Goal: Information Seeking & Learning: Learn about a topic

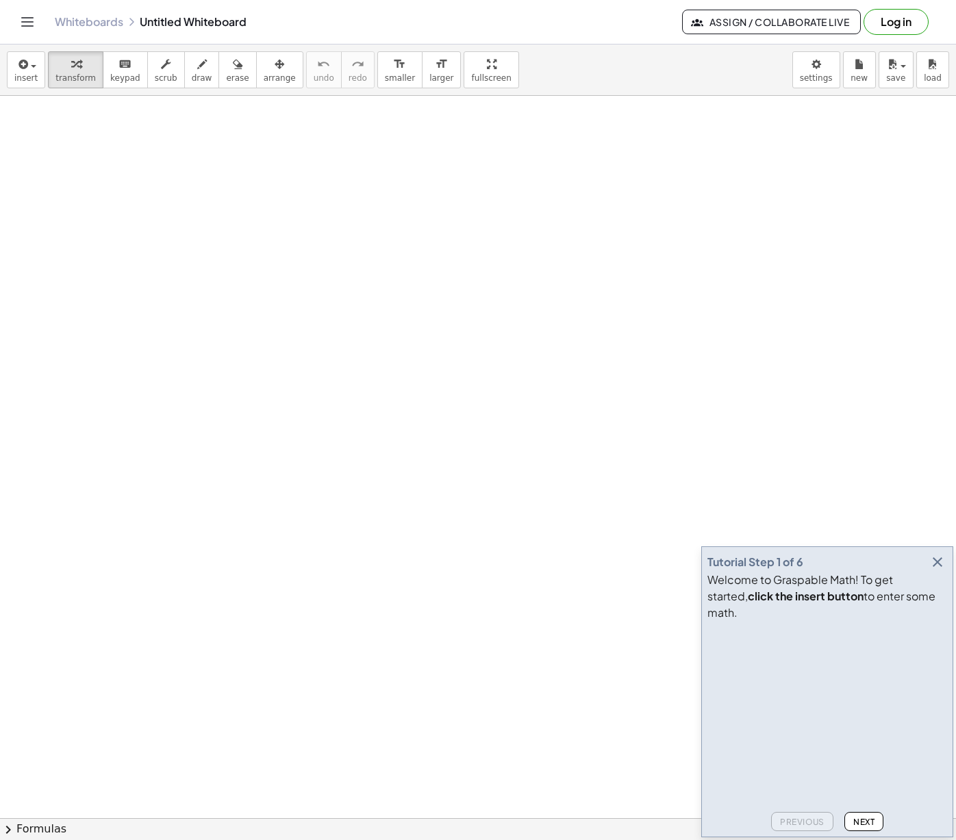
click at [28, 28] on icon "Toggle navigation" at bounding box center [27, 22] width 16 height 16
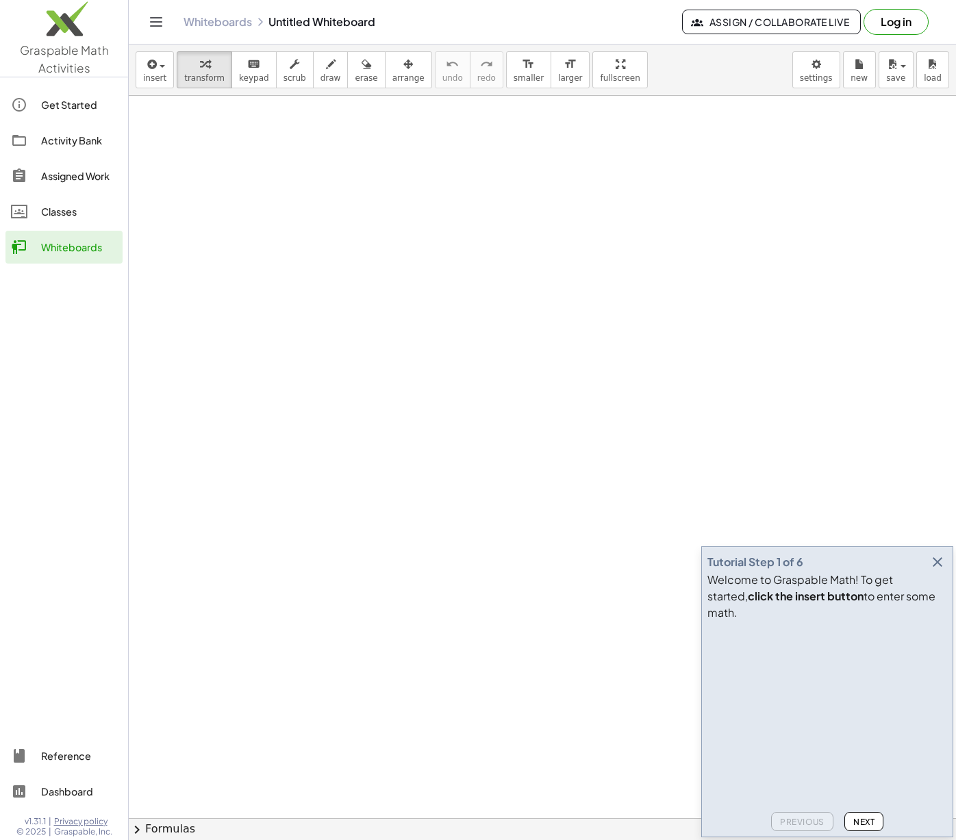
click at [64, 41] on img at bounding box center [64, 22] width 128 height 58
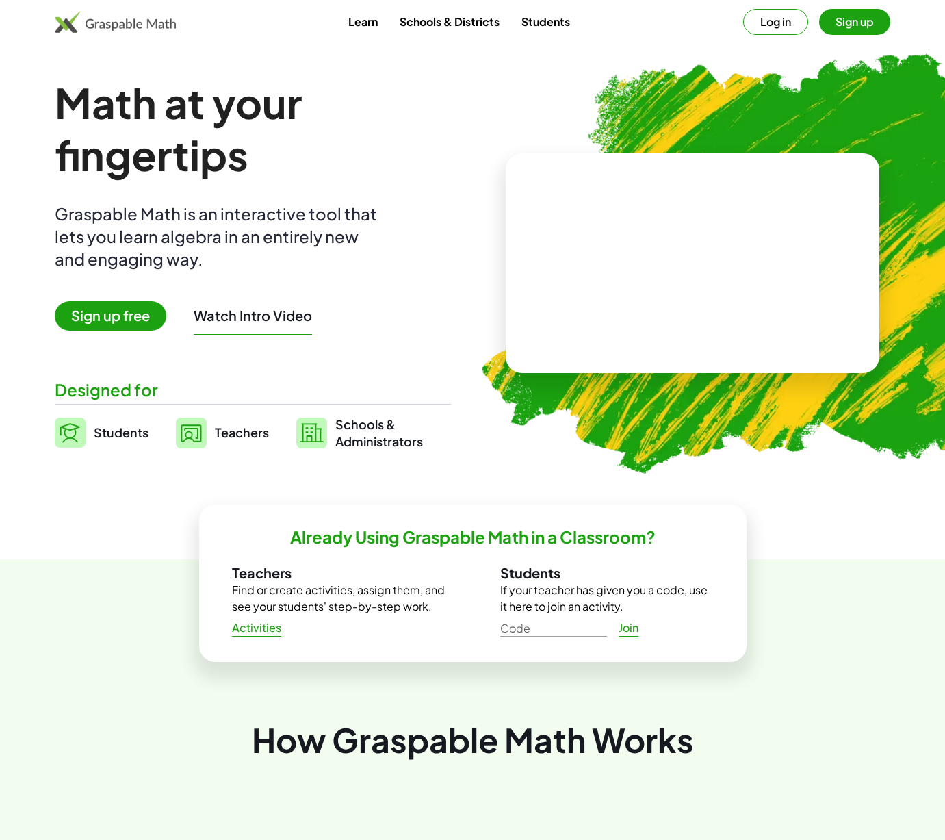
click at [236, 436] on span "Teachers" at bounding box center [242, 432] width 54 height 16
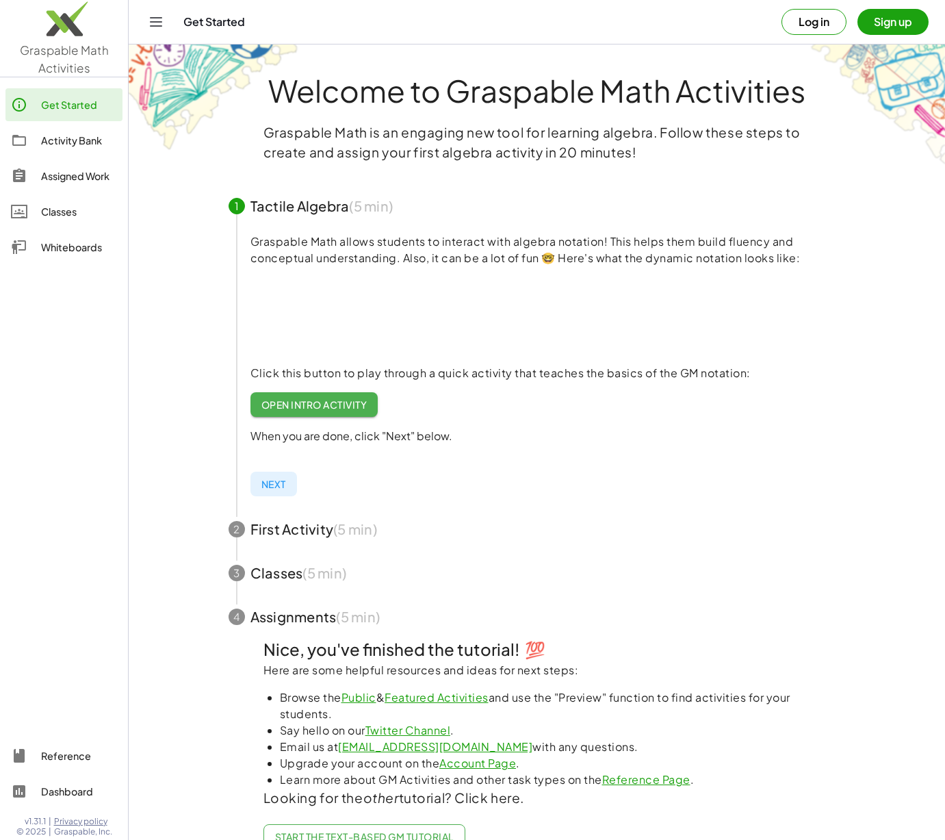
click at [58, 144] on div "Activity Bank" at bounding box center [79, 140] width 76 height 16
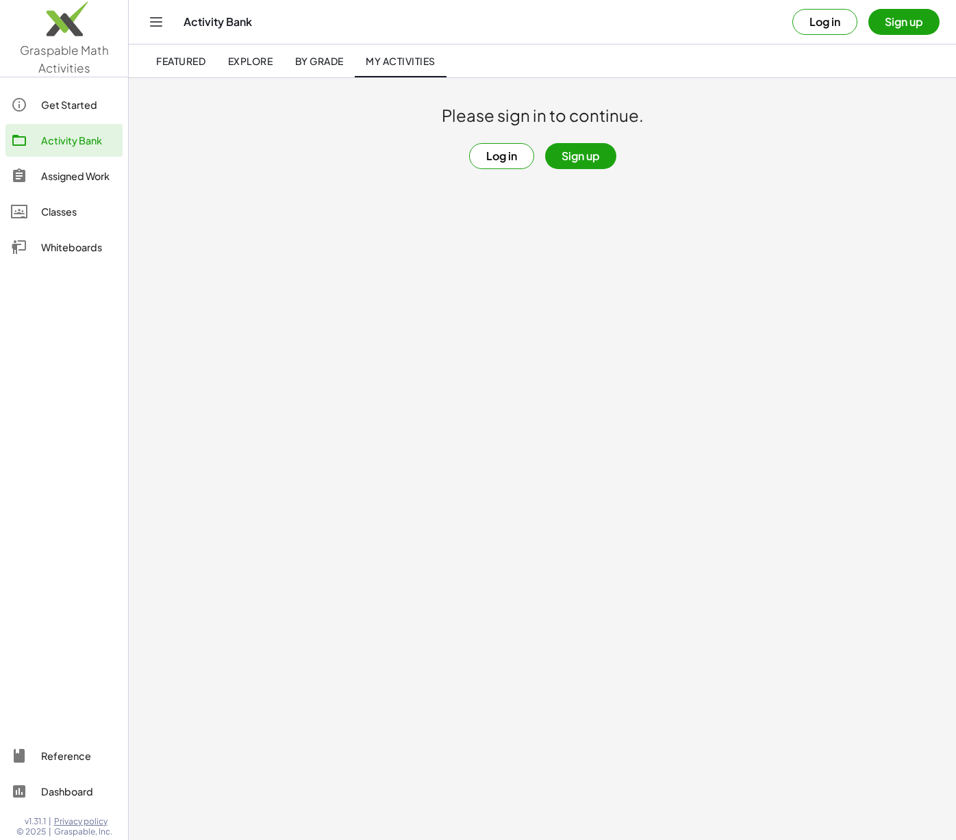
click at [179, 48] on link "Featured" at bounding box center [180, 61] width 71 height 33
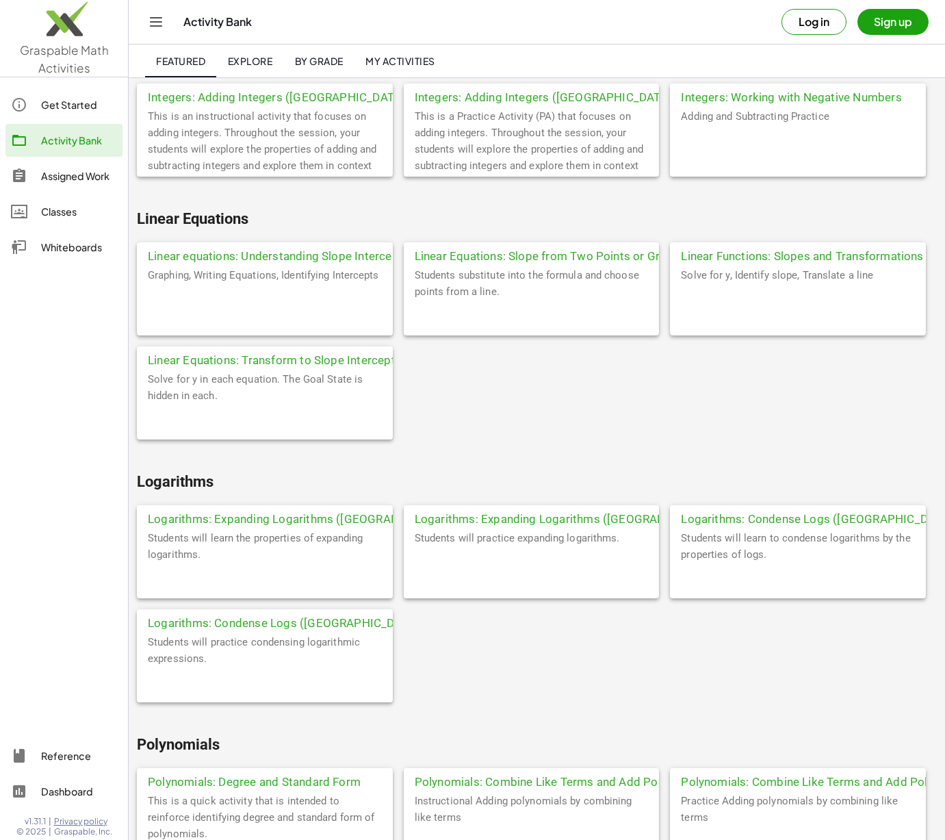
scroll to position [4123, 0]
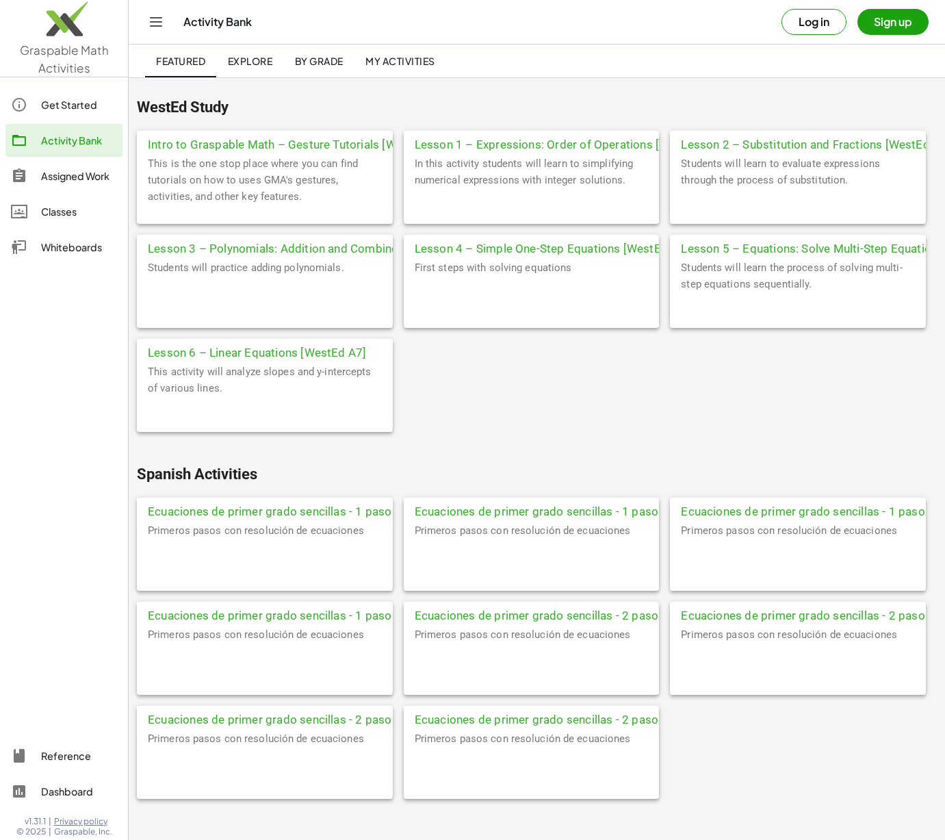
click at [68, 175] on div "Assigned Work" at bounding box center [79, 176] width 76 height 16
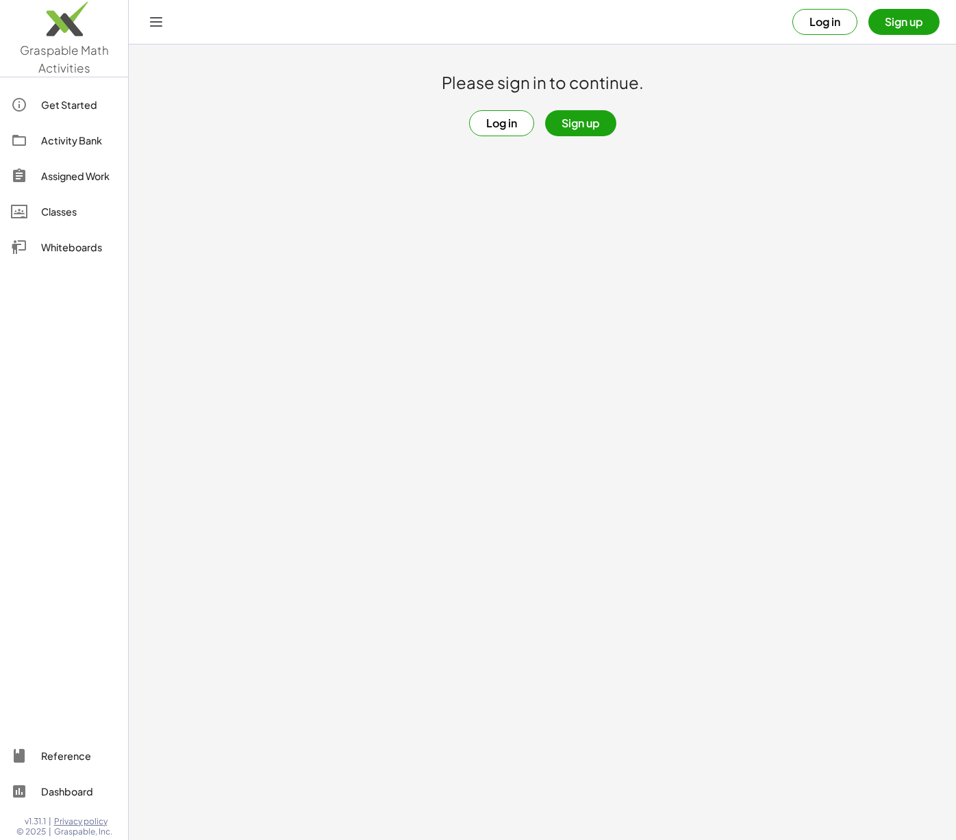
click at [512, 116] on button "Log in" at bounding box center [501, 123] width 65 height 26
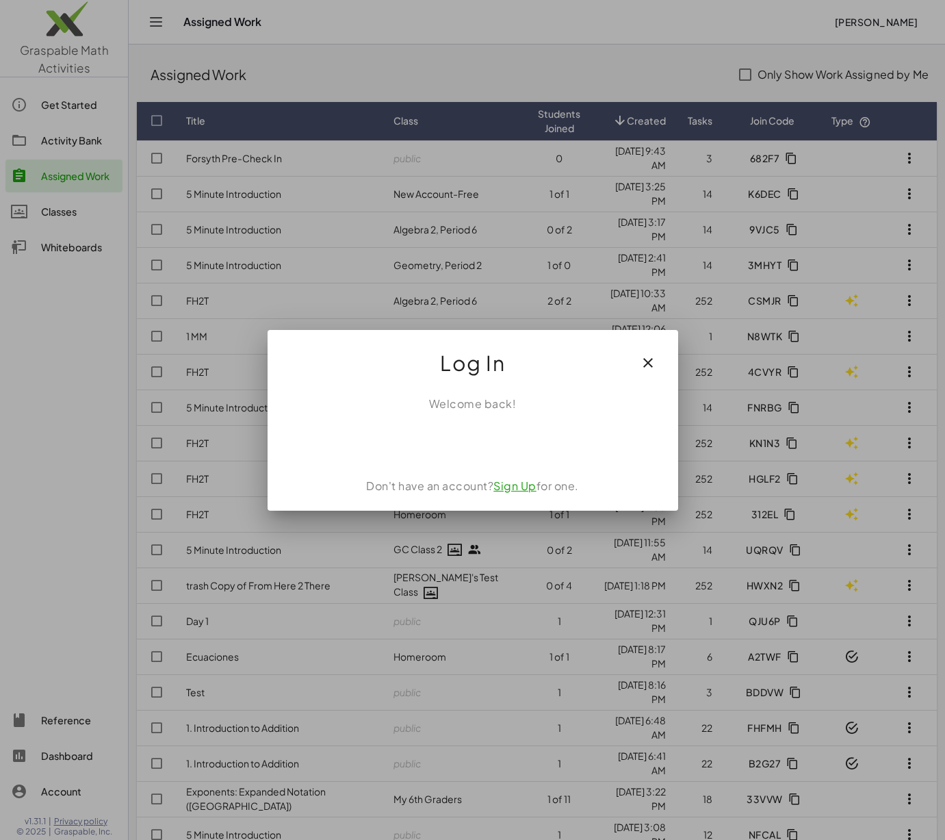
click at [650, 353] on button "button" at bounding box center [648, 362] width 33 height 33
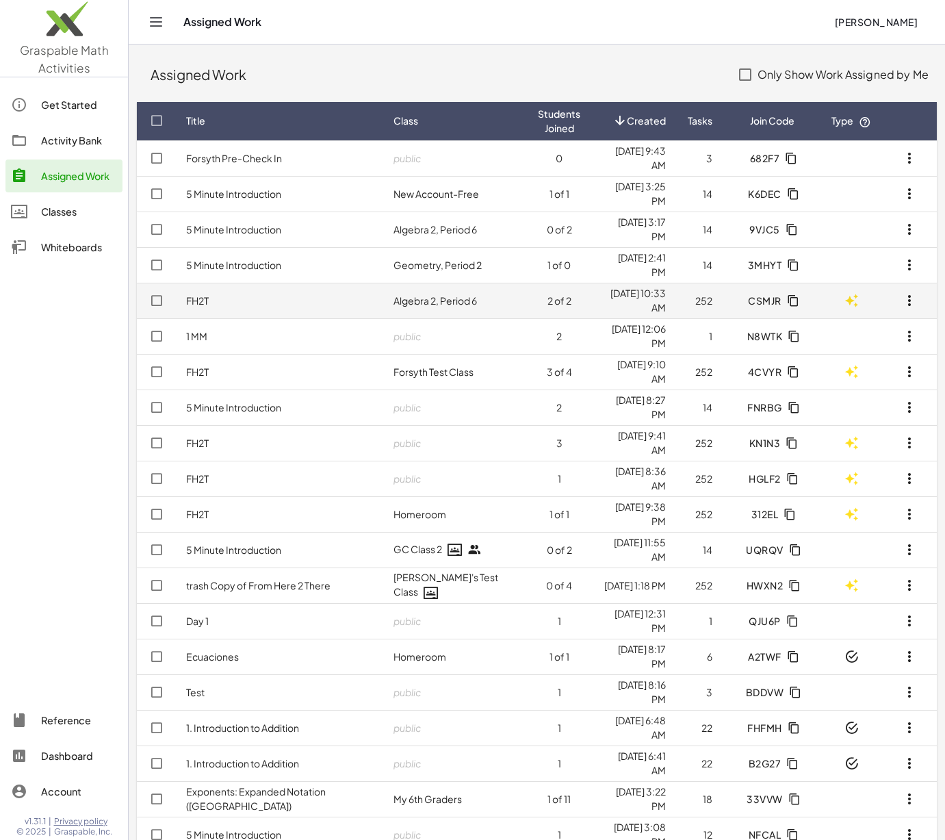
click at [284, 303] on td "FH2T" at bounding box center [278, 301] width 207 height 36
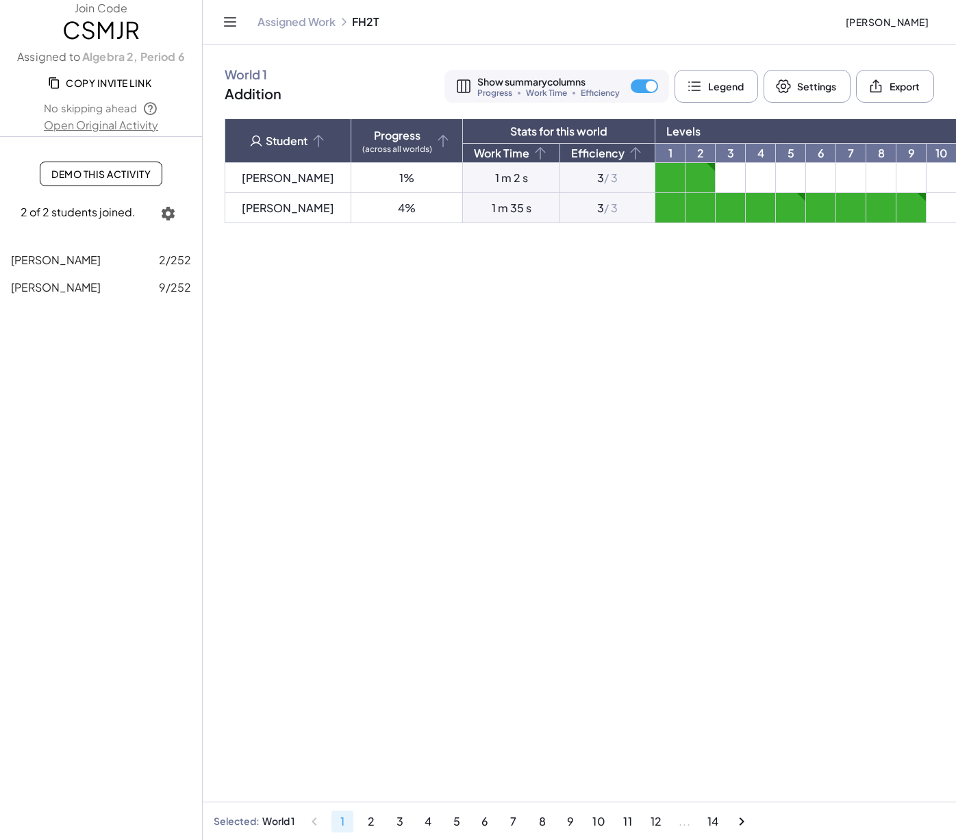
click at [123, 84] on span "Copy Invite Link" at bounding box center [101, 83] width 101 height 12
click at [277, 16] on link "Assigned Work" at bounding box center [296, 22] width 78 height 14
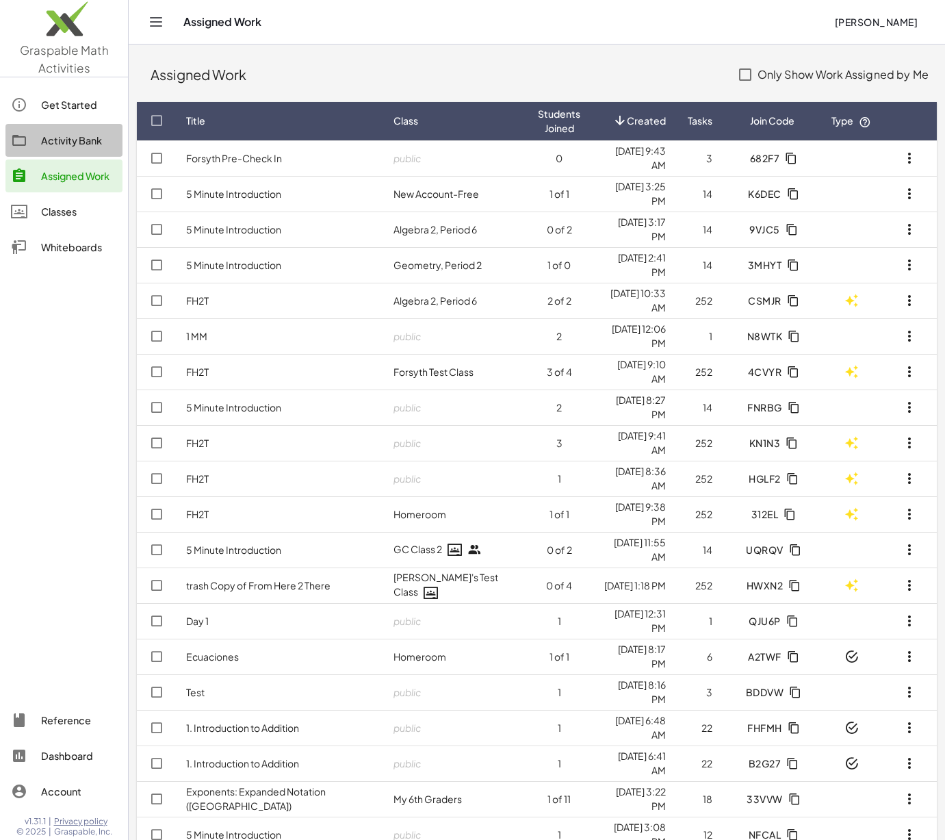
click at [82, 149] on link "Activity Bank" at bounding box center [63, 140] width 117 height 33
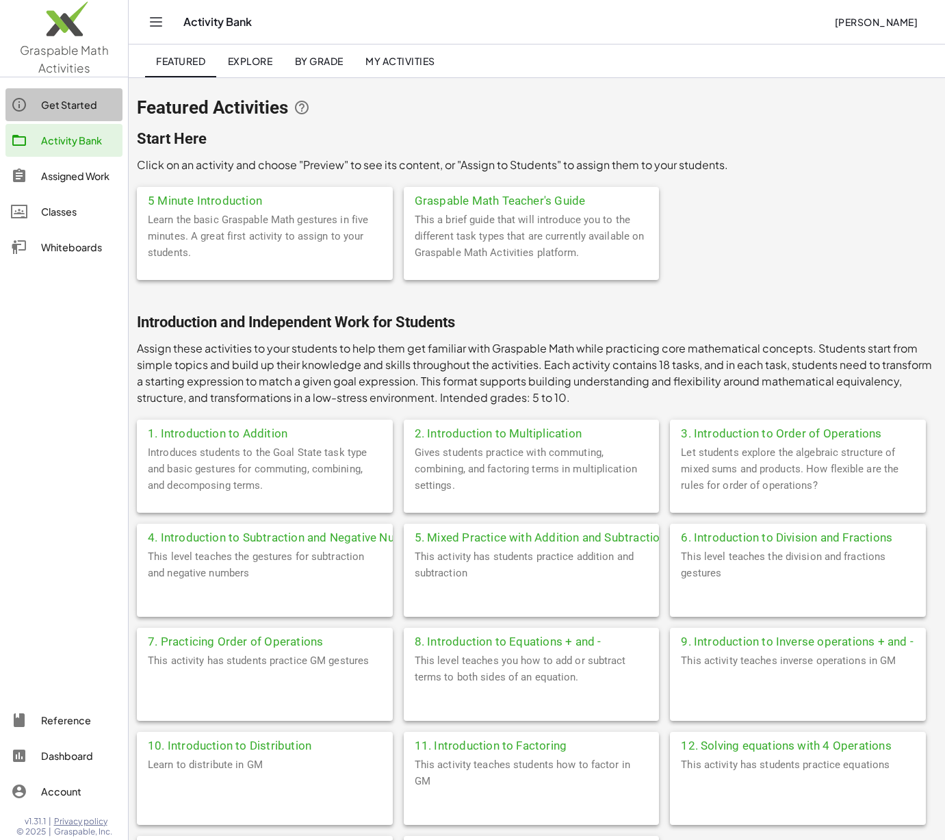
click at [86, 107] on div "Get Started" at bounding box center [79, 105] width 76 height 16
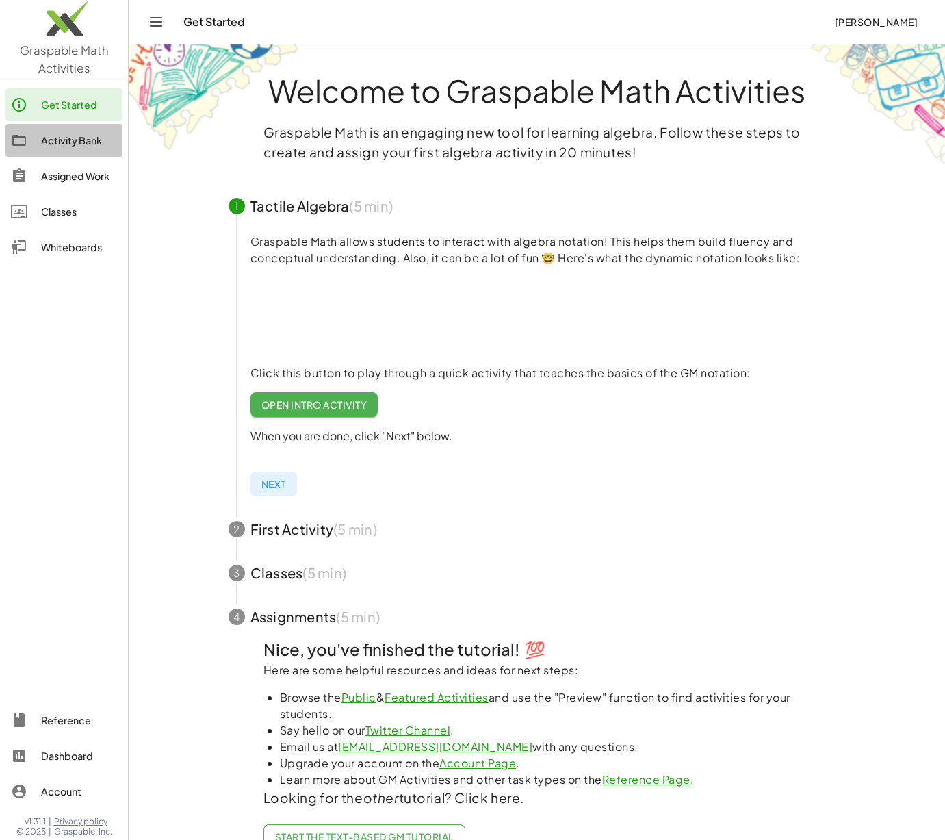
click at [60, 142] on div "Activity Bank" at bounding box center [79, 140] width 76 height 16
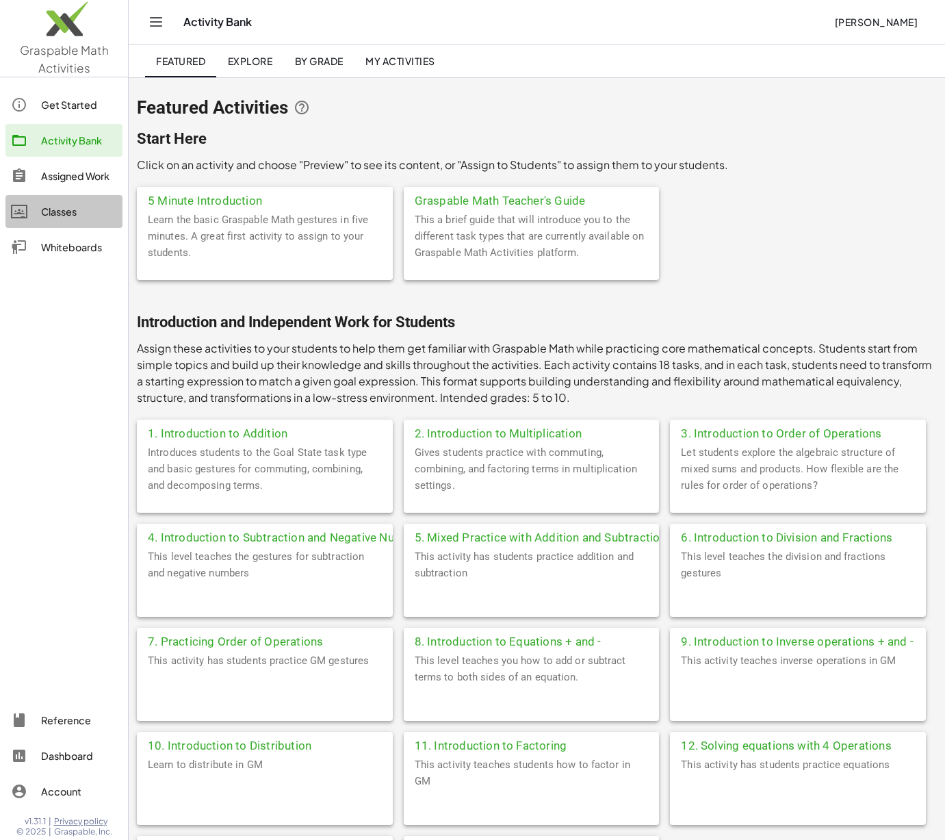
click at [55, 204] on div "Classes" at bounding box center [79, 211] width 76 height 16
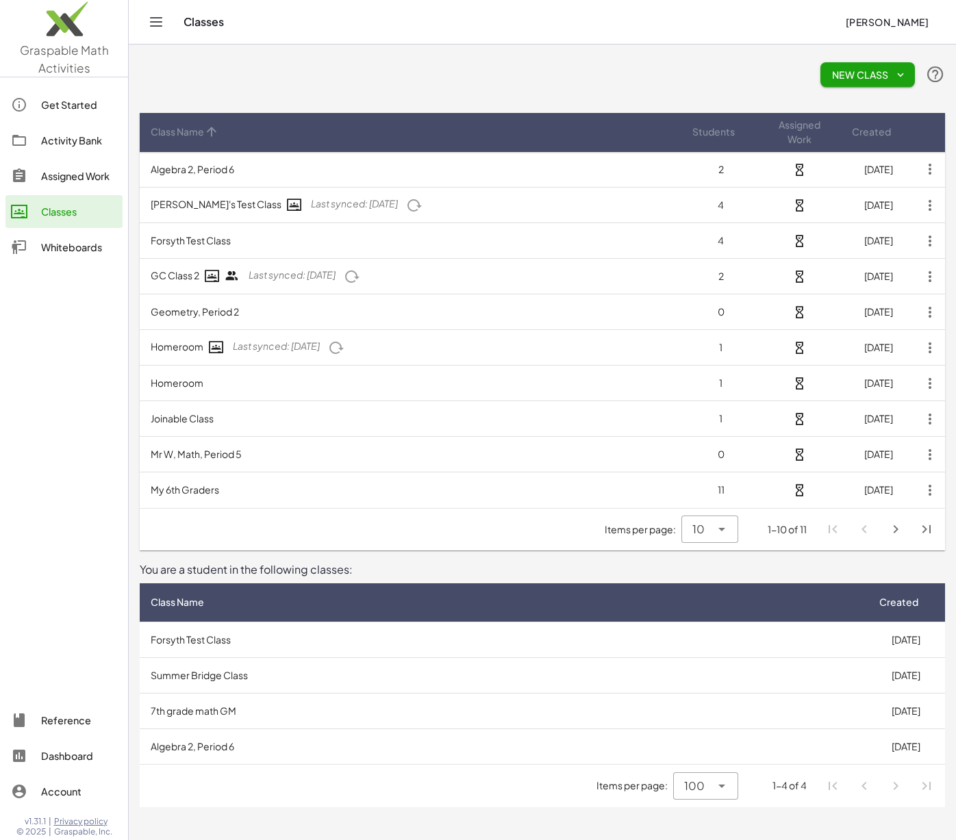
click at [869, 66] on button "New Class" at bounding box center [867, 74] width 94 height 25
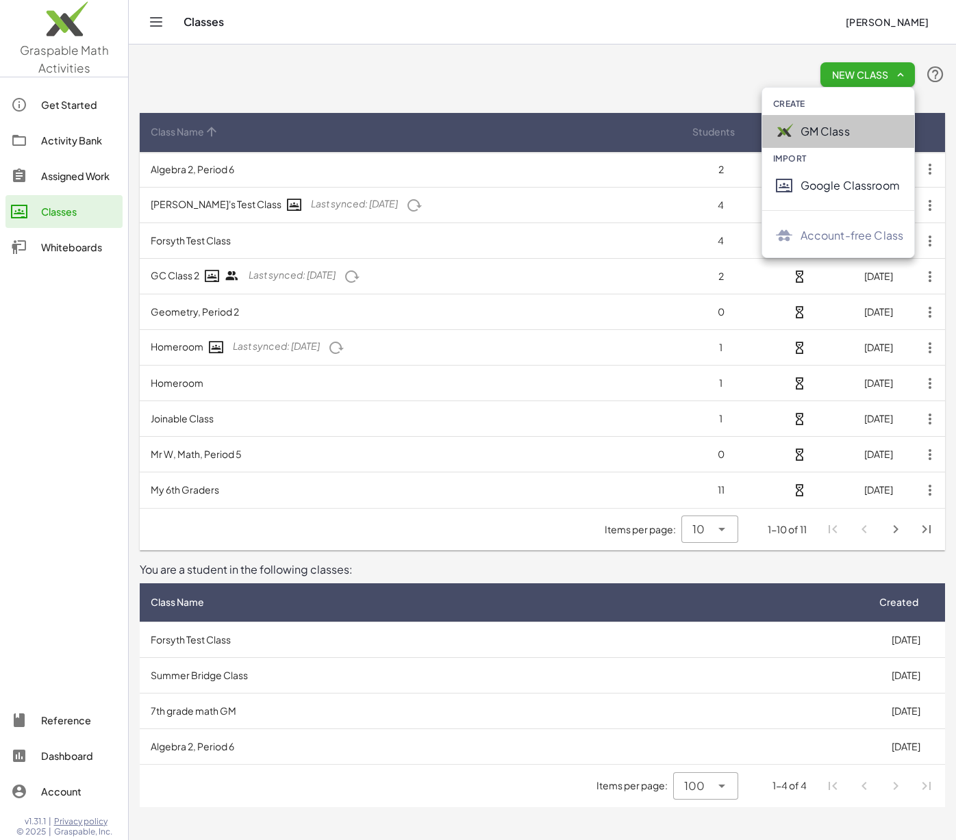
click at [845, 134] on div "GM Class" at bounding box center [851, 131] width 103 height 16
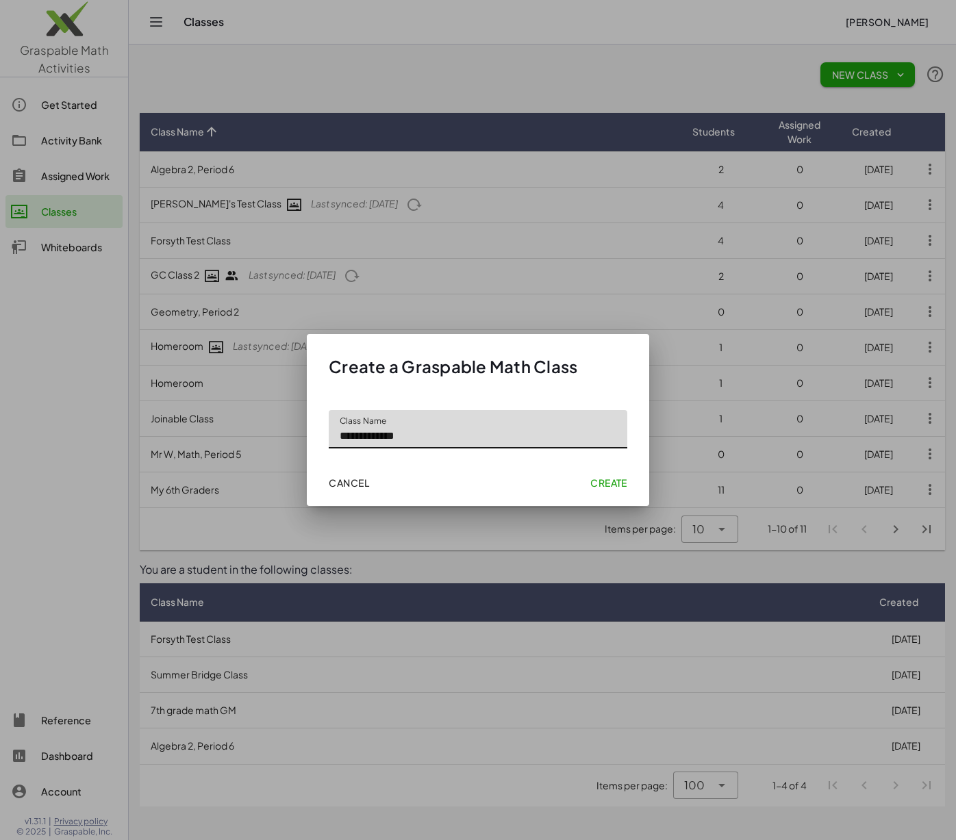
type input "**********"
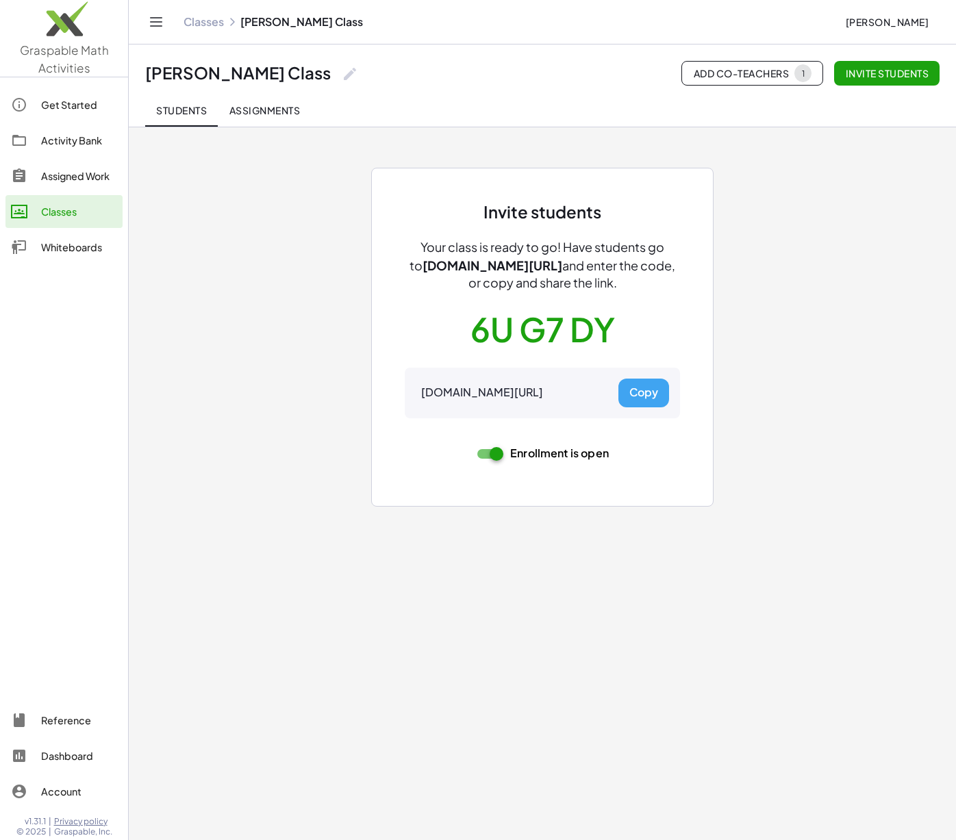
click at [231, 106] on span "Assignments" at bounding box center [264, 110] width 71 height 12
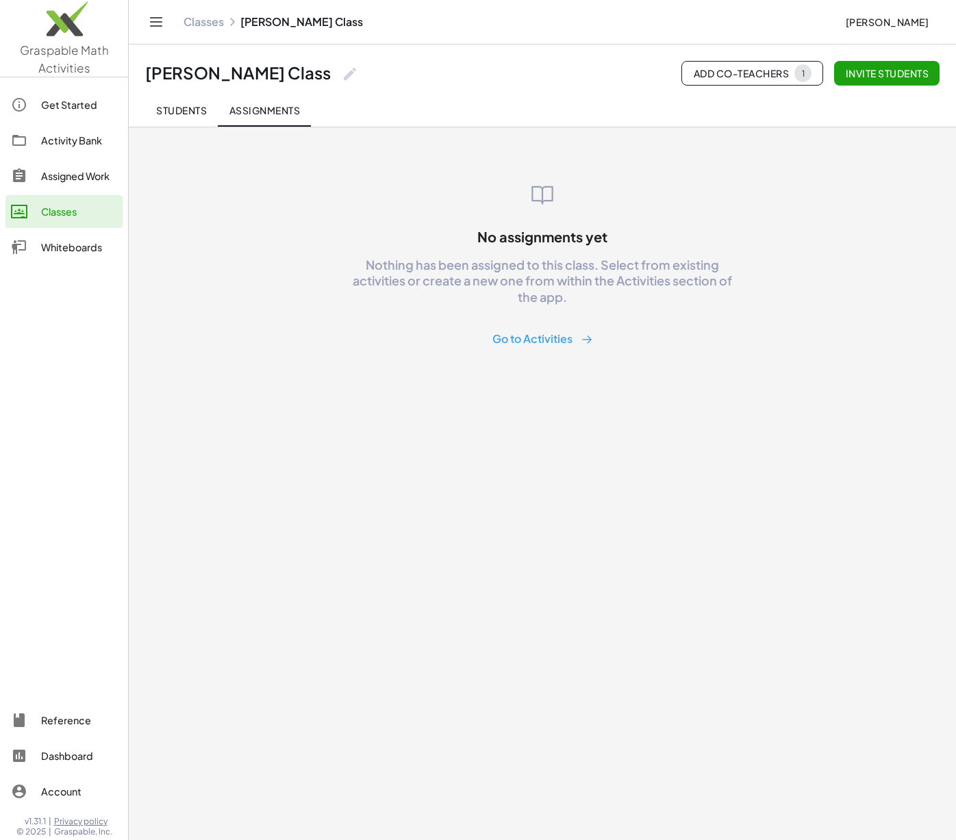
click at [188, 105] on span "Students" at bounding box center [181, 110] width 51 height 12
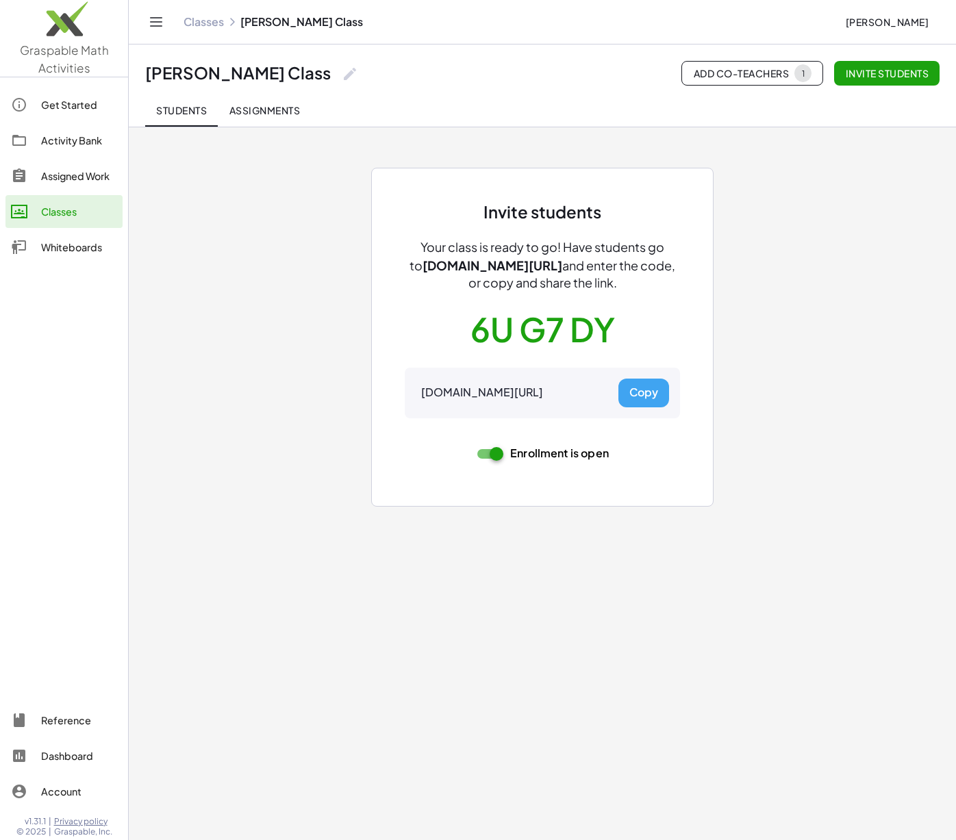
click at [79, 191] on link "Assigned Work" at bounding box center [63, 176] width 117 height 33
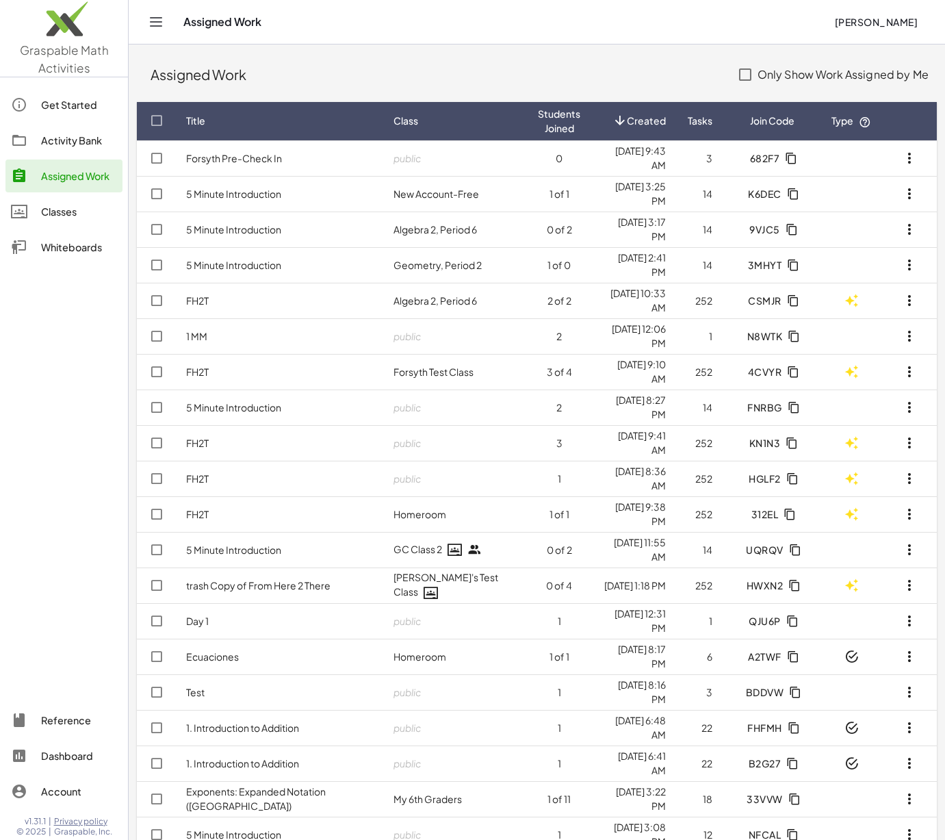
click at [73, 136] on div "Activity Bank" at bounding box center [79, 140] width 76 height 16
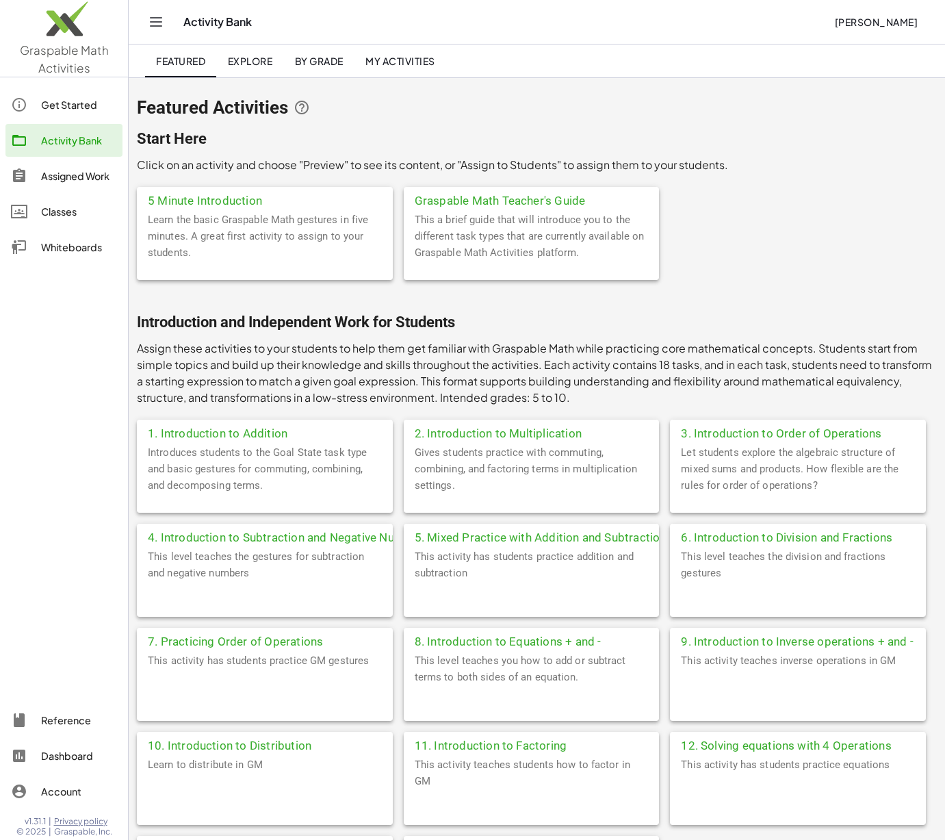
click at [253, 53] on link "Explore" at bounding box center [249, 61] width 67 height 33
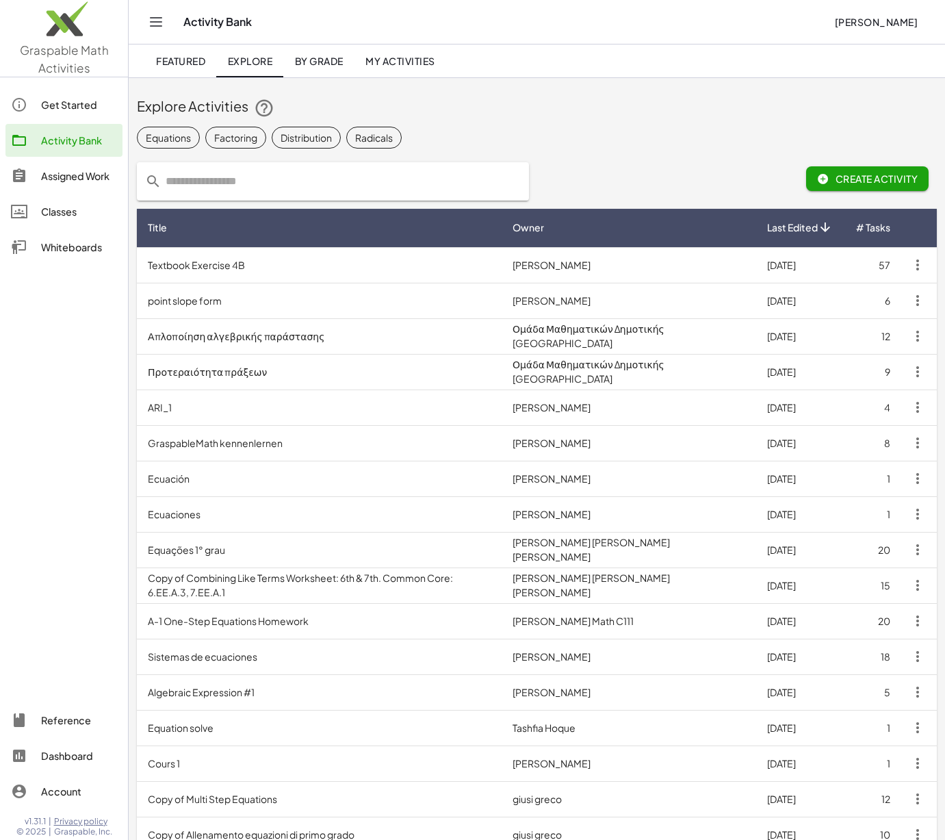
click at [316, 181] on input "text" at bounding box center [341, 181] width 359 height 38
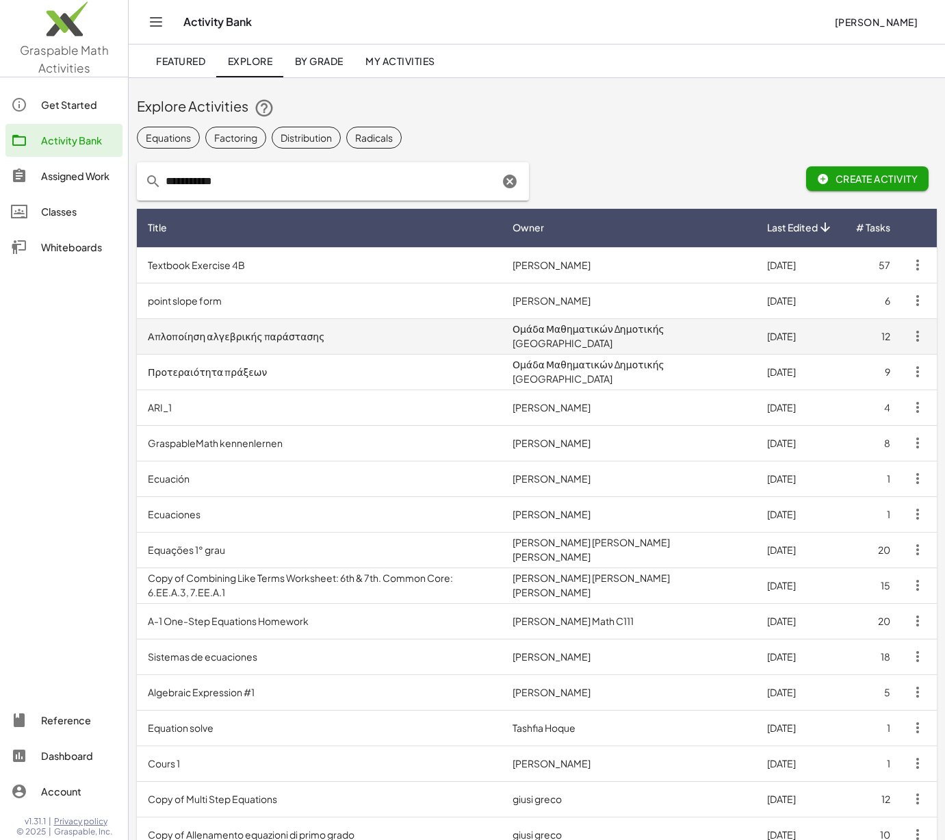
type input "**********"
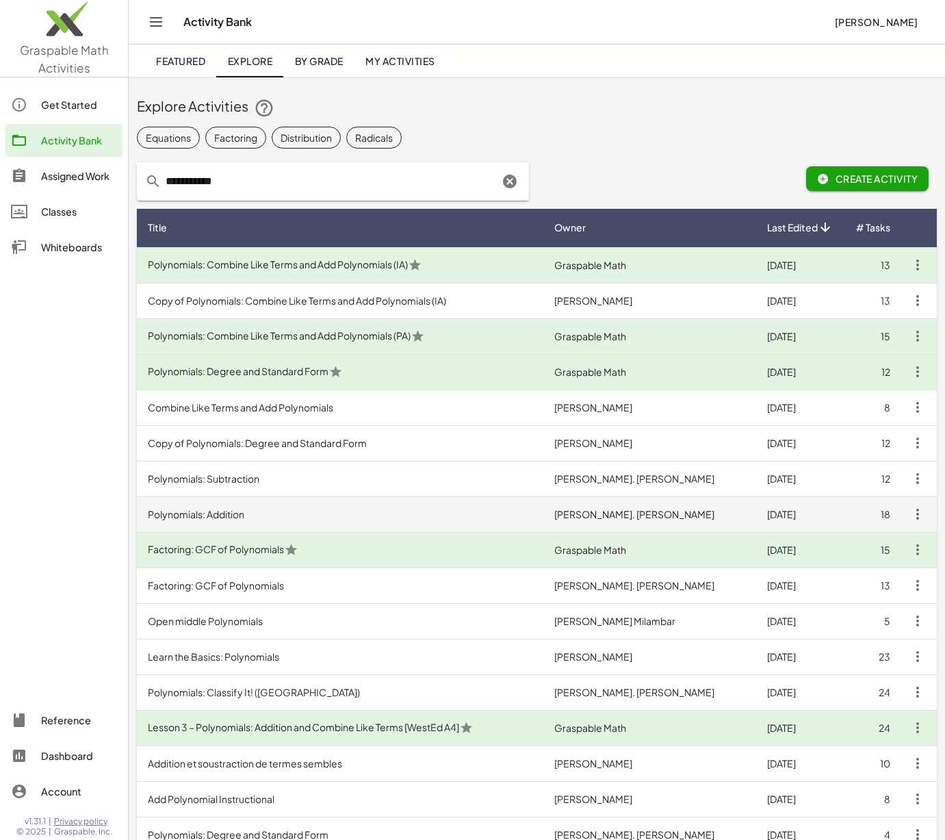
click at [535, 512] on td "Polynomials: Addition" at bounding box center [340, 514] width 407 height 36
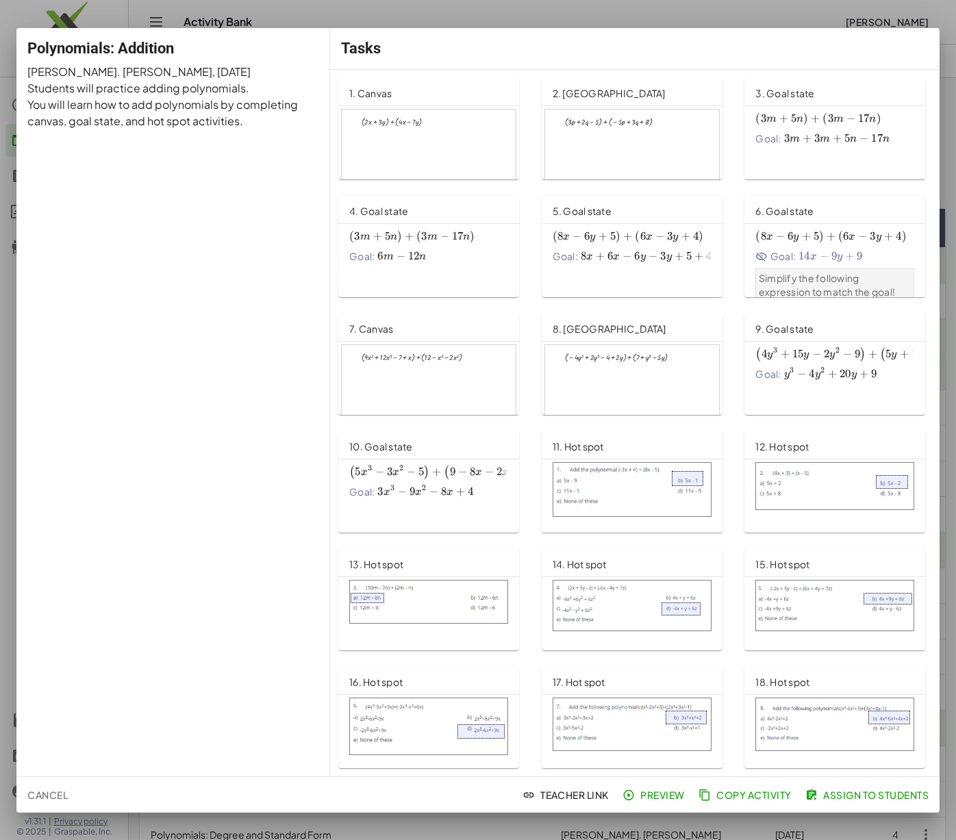
click at [472, 166] on div at bounding box center [429, 159] width 174 height 99
click at [787, 15] on div at bounding box center [478, 420] width 956 height 840
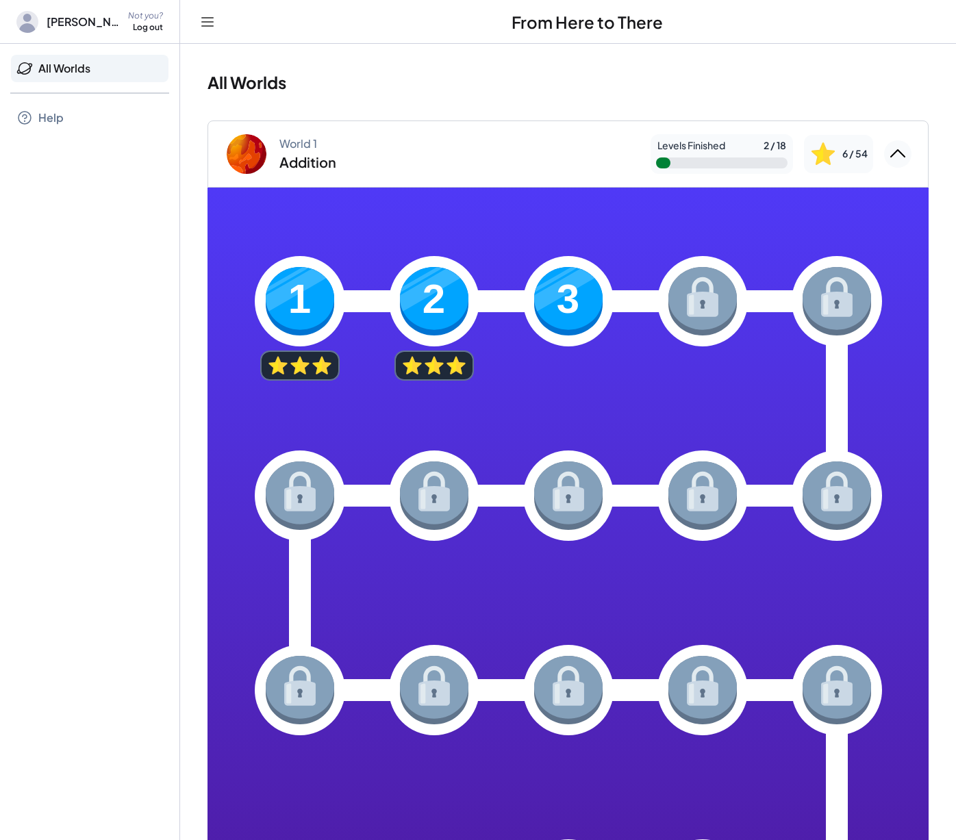
click at [891, 151] on icon "Collapse World 1" at bounding box center [898, 154] width 22 height 22
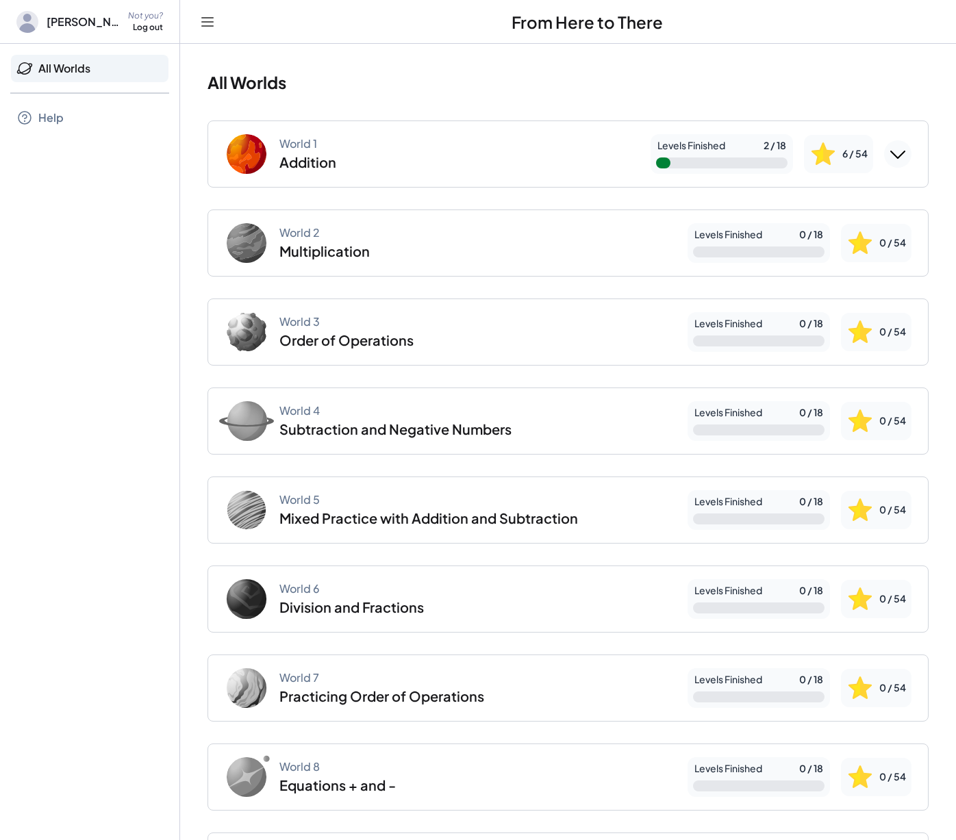
click at [898, 147] on icon "Expand World 1" at bounding box center [898, 154] width 22 height 22
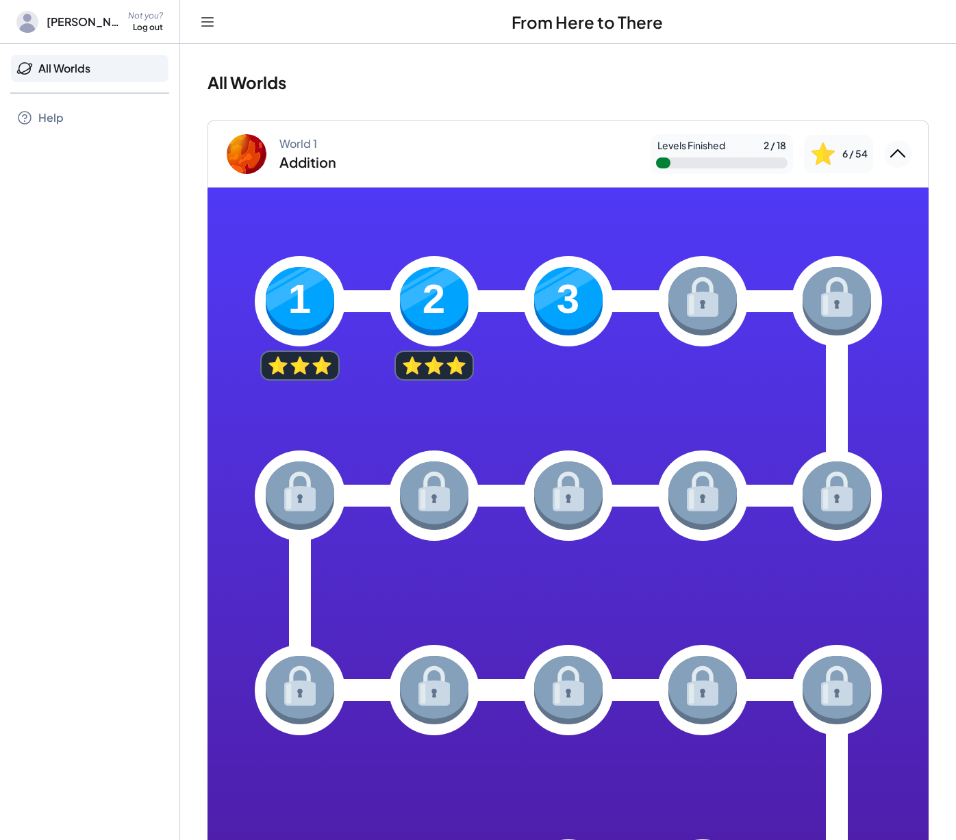
click at [568, 285] on img at bounding box center [568, 301] width 68 height 68
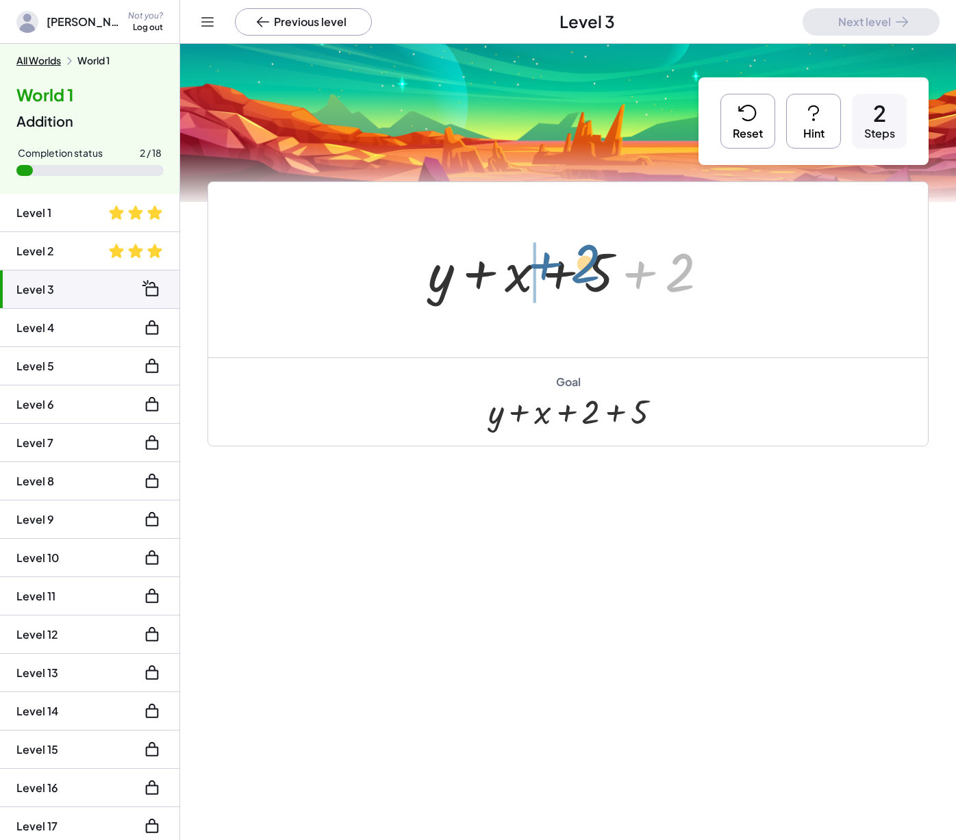
drag, startPoint x: 664, startPoint y: 278, endPoint x: 568, endPoint y: 272, distance: 96.7
click at [568, 272] on div at bounding box center [573, 270] width 305 height 71
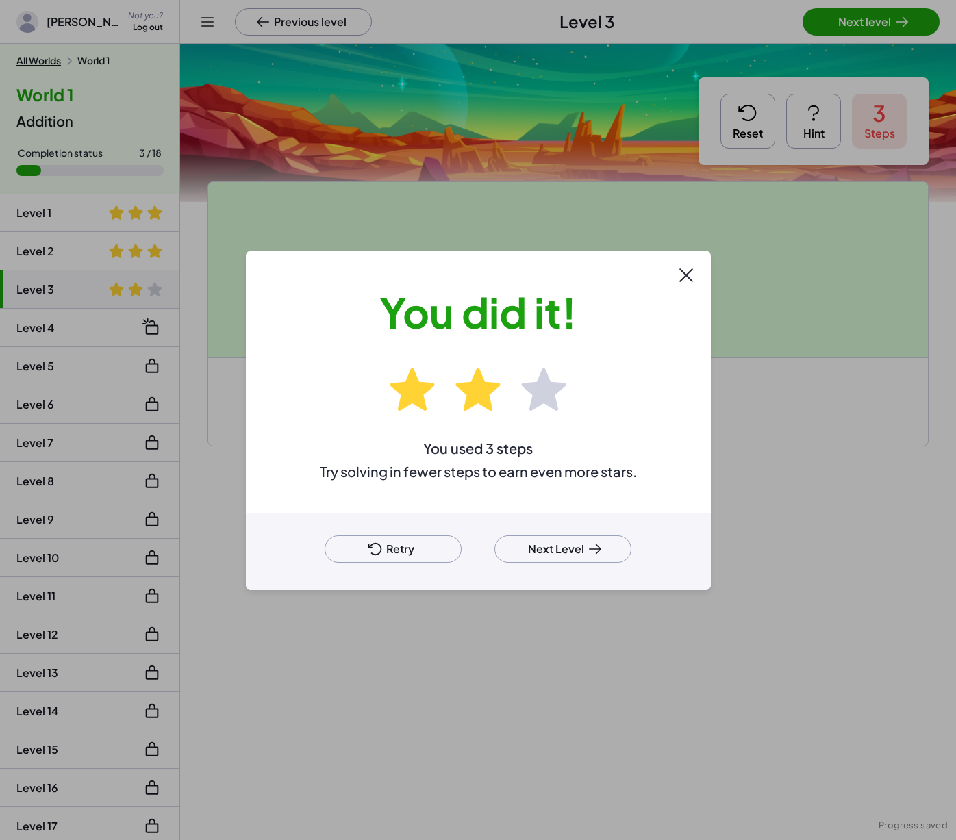
click at [568, 550] on button "Next Level" at bounding box center [562, 548] width 137 height 27
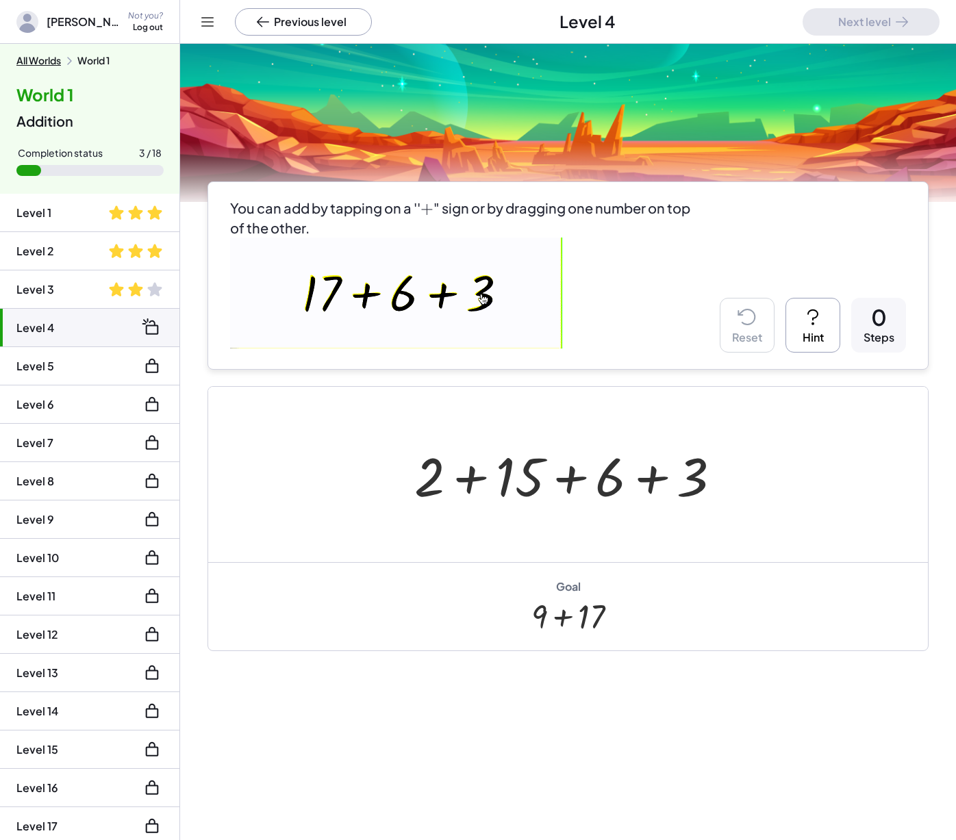
click at [819, 318] on icon at bounding box center [813, 317] width 22 height 22
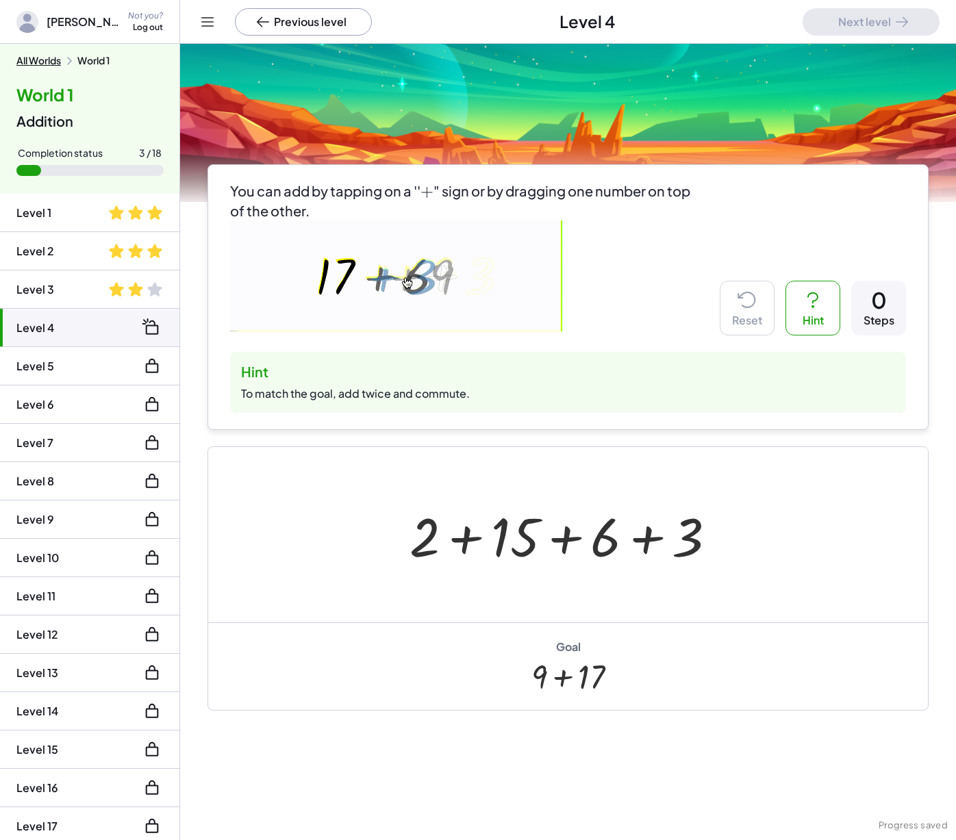
click at [820, 314] on button "Hint" at bounding box center [812, 308] width 55 height 55
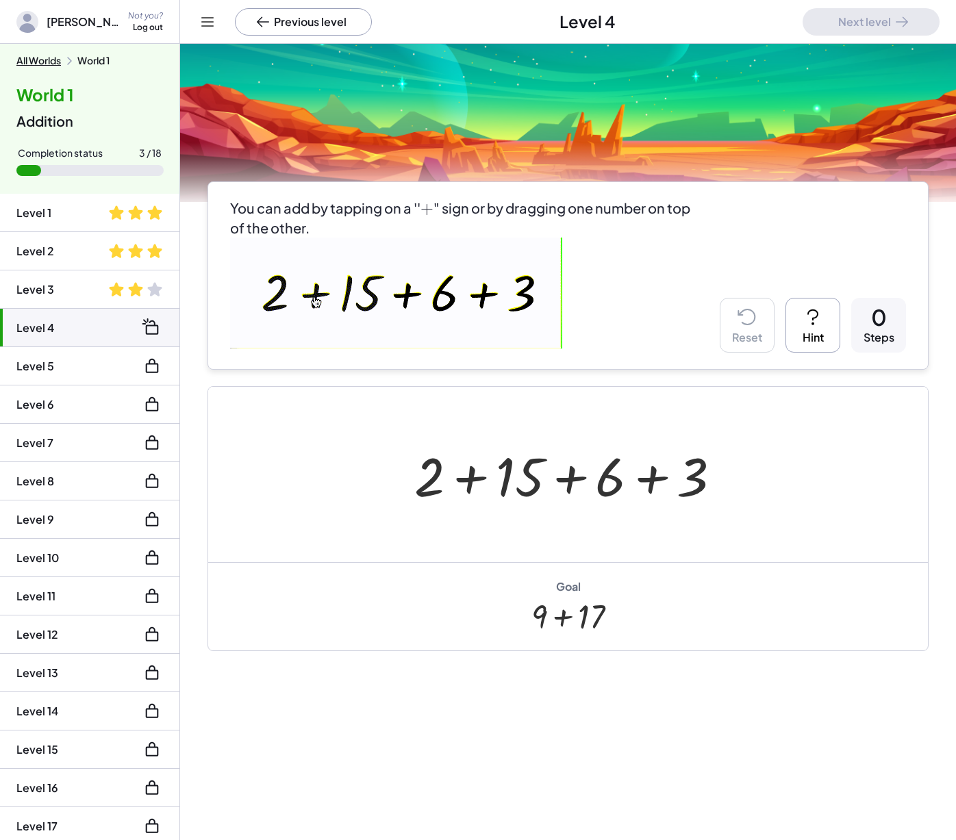
click at [49, 55] on button "All Worlds" at bounding box center [38, 61] width 45 height 12
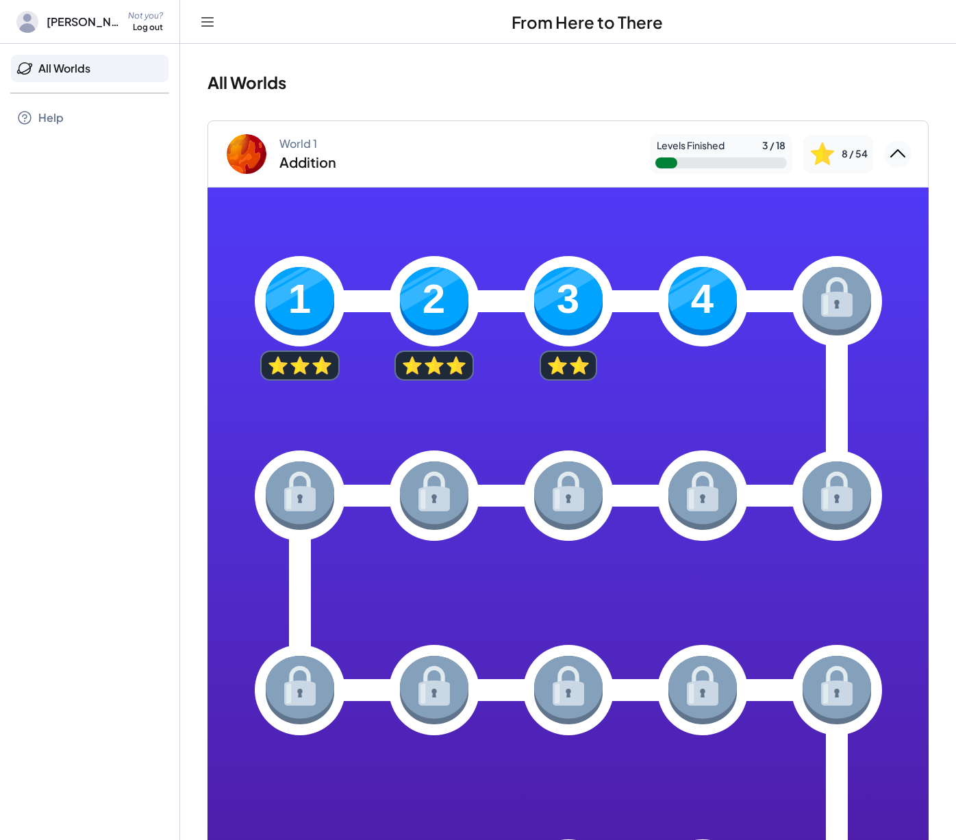
click at [689, 316] on img at bounding box center [702, 301] width 68 height 68
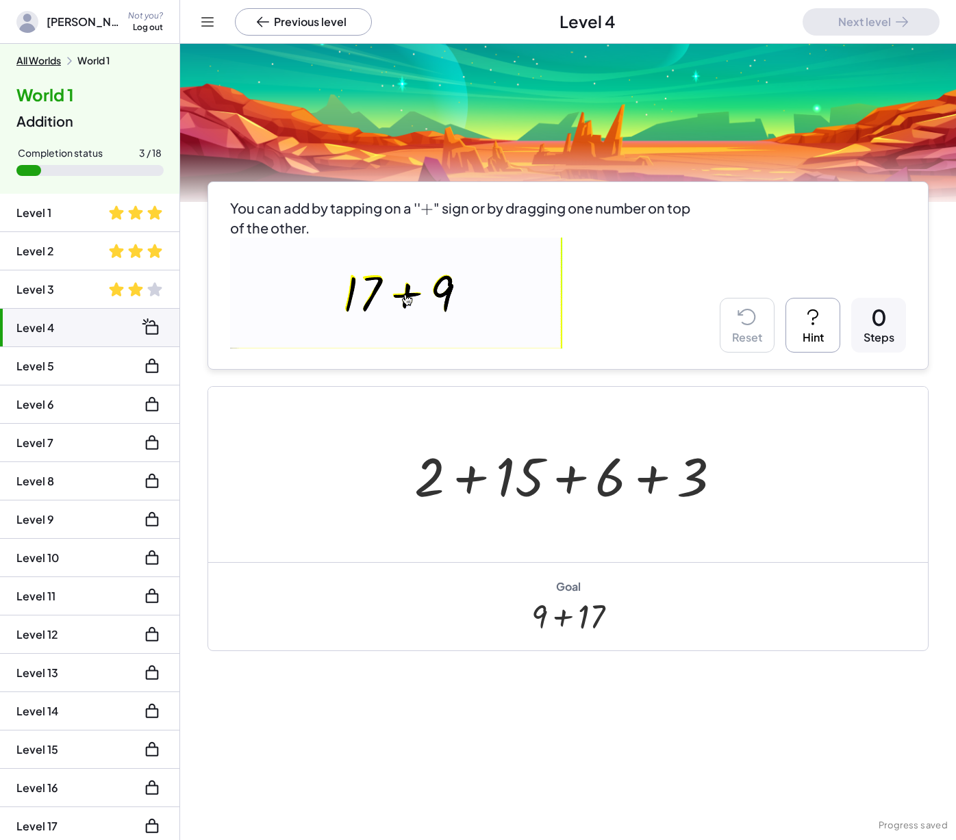
click at [55, 57] on button "All Worlds" at bounding box center [38, 61] width 45 height 12
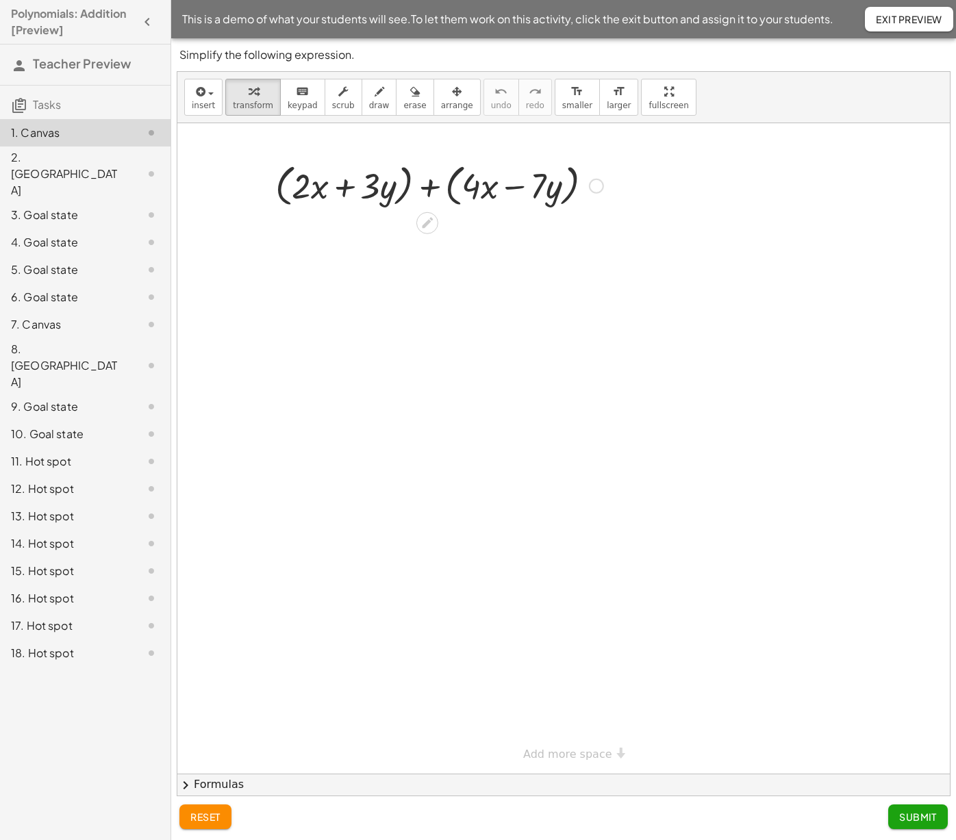
click at [435, 189] on div at bounding box center [439, 185] width 342 height 52
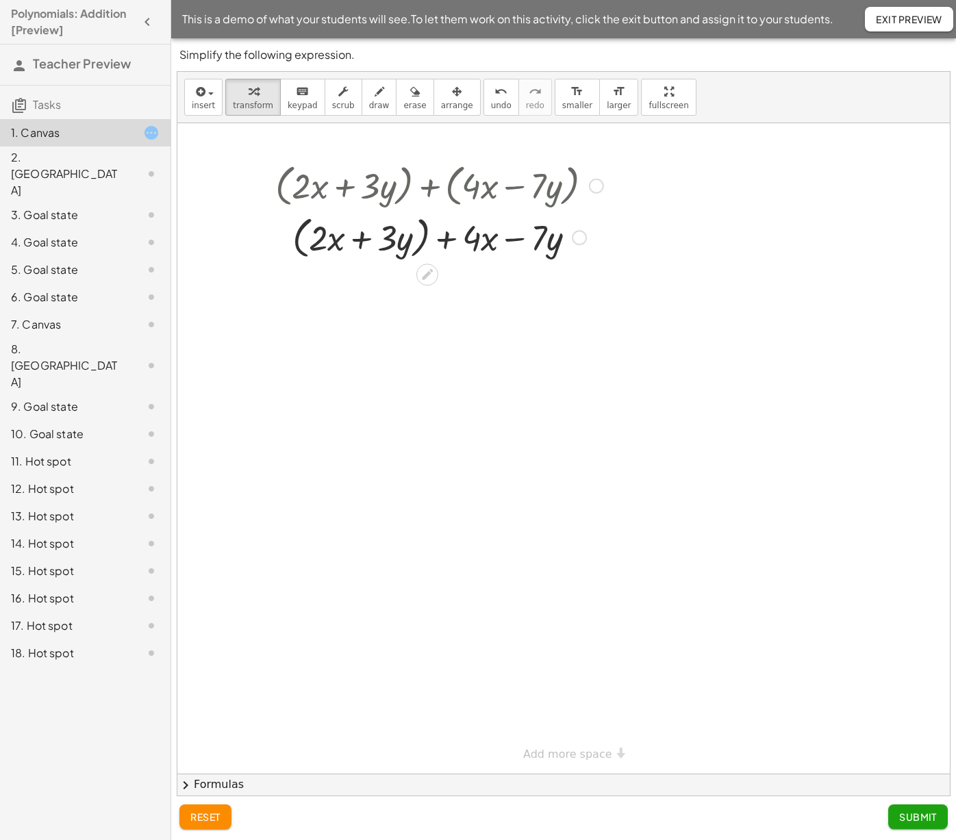
click at [422, 234] on div at bounding box center [439, 237] width 342 height 52
drag, startPoint x: 427, startPoint y: 242, endPoint x: 288, endPoint y: 239, distance: 139.0
click at [288, 239] on div at bounding box center [439, 236] width 342 height 47
click at [468, 282] on div at bounding box center [439, 282] width 342 height 47
click at [75, 158] on div "2. [GEOGRAPHIC_DATA]" at bounding box center [66, 173] width 110 height 49
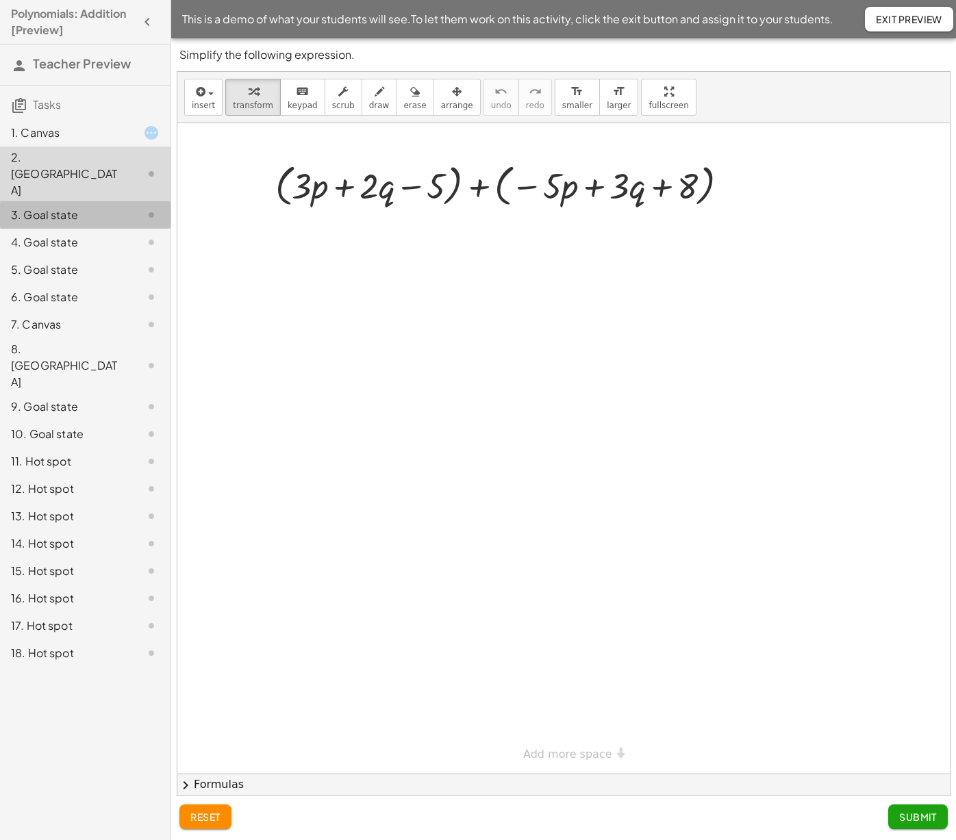
click at [82, 207] on div "3. Goal state" at bounding box center [66, 215] width 110 height 16
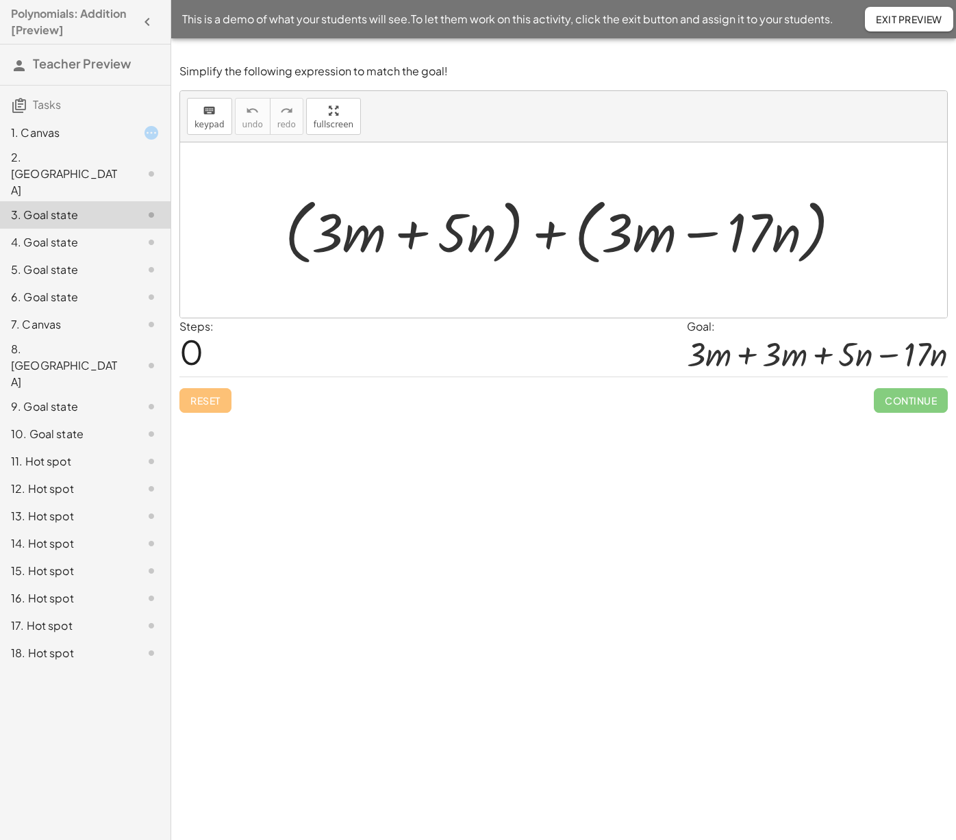
click at [85, 234] on div "4. Goal state" at bounding box center [66, 242] width 110 height 16
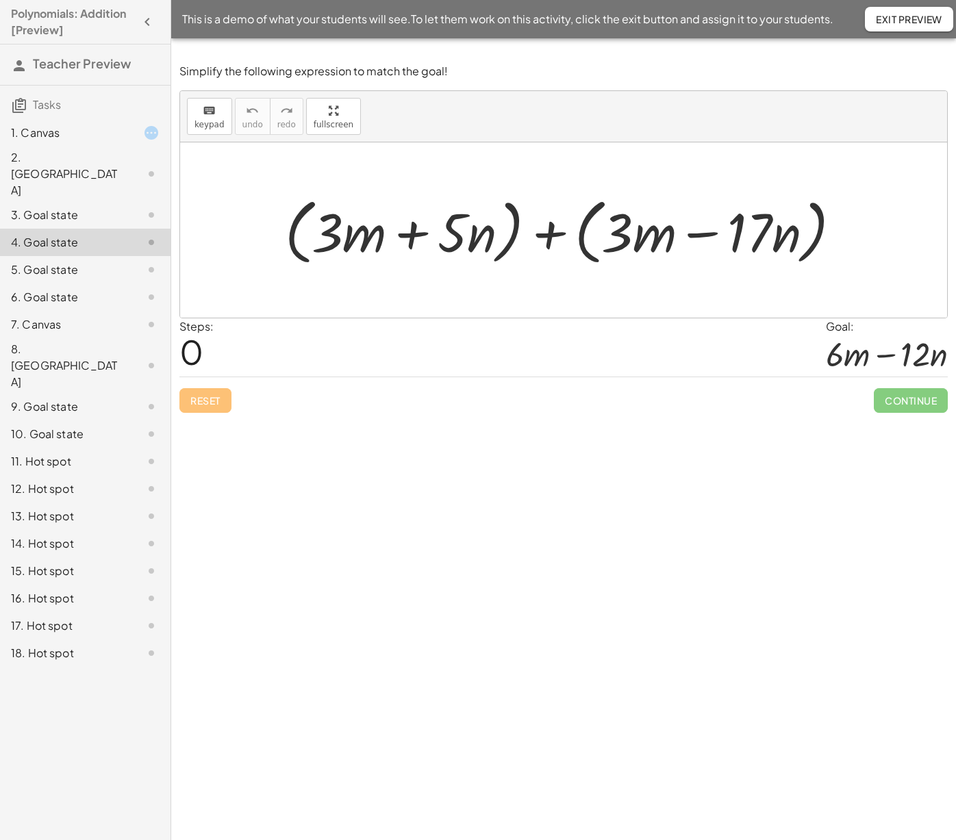
click at [84, 262] on div "5. Goal state" at bounding box center [66, 270] width 110 height 16
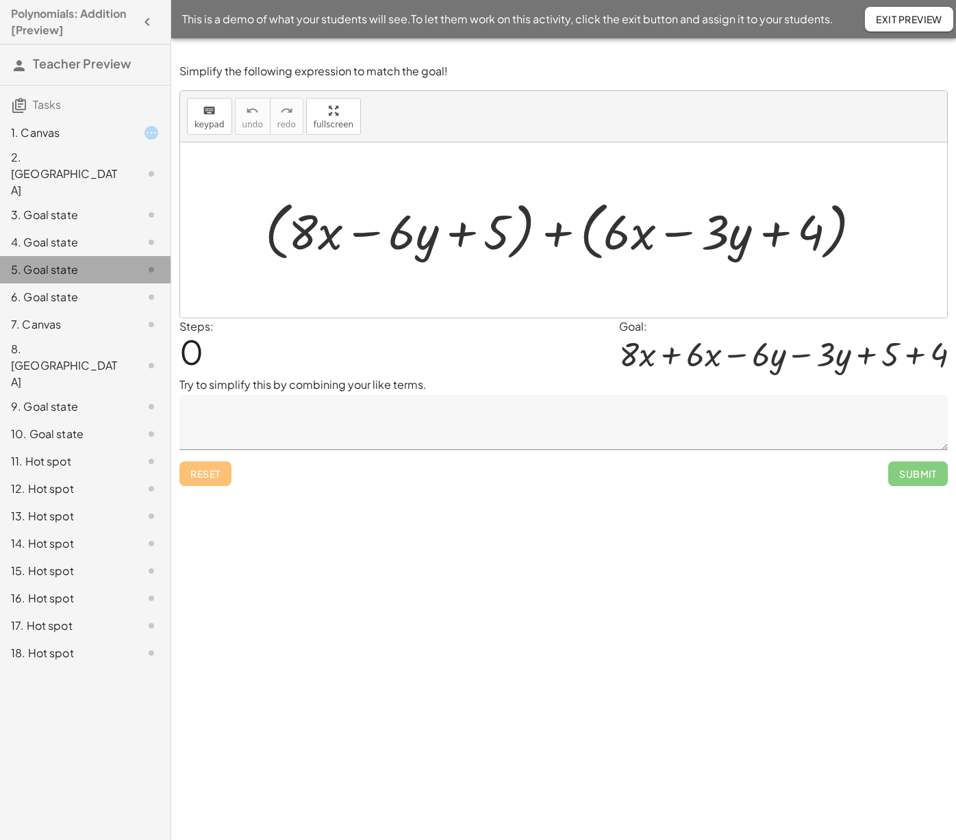
click at [86, 289] on div "6. Goal state" at bounding box center [66, 297] width 110 height 16
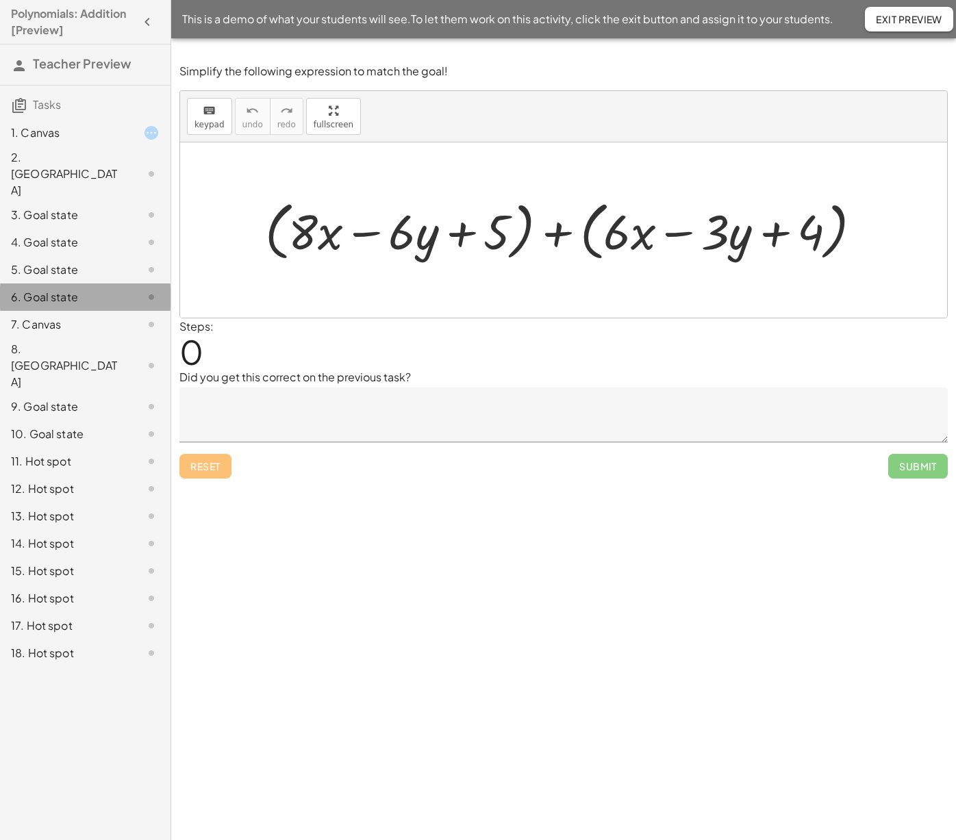
click at [87, 316] on div "7. Canvas" at bounding box center [66, 324] width 110 height 16
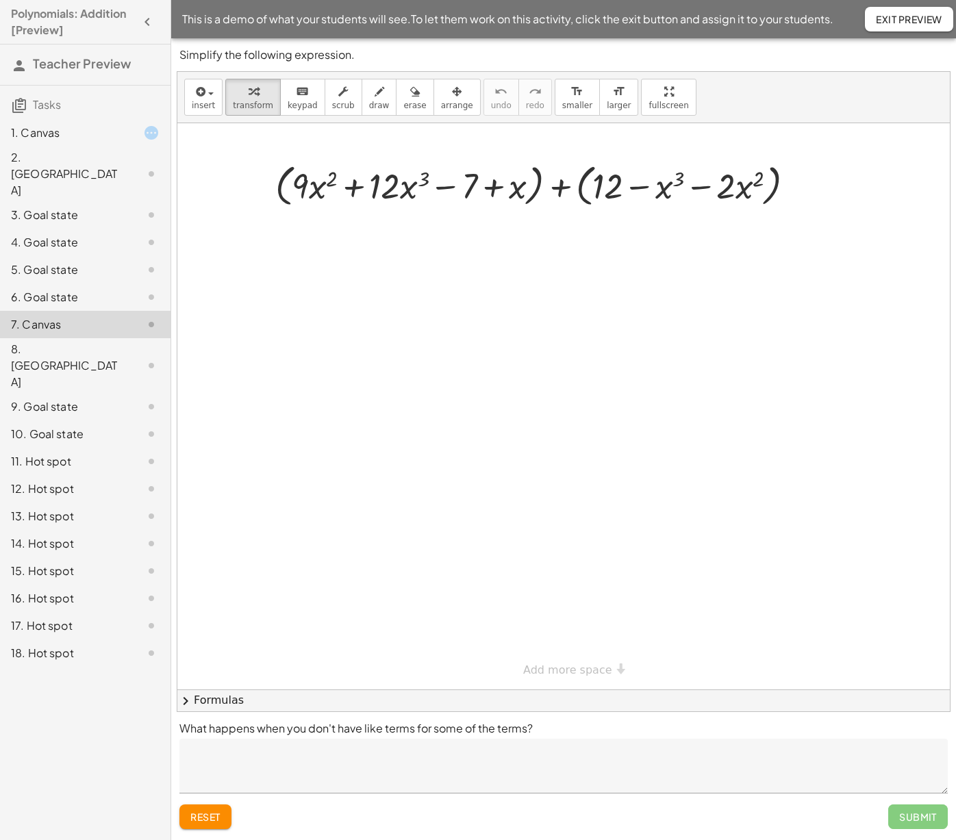
drag, startPoint x: 79, startPoint y: 342, endPoint x: 86, endPoint y: 396, distance: 53.8
click at [79, 393] on div "9. Goal state" at bounding box center [85, 406] width 170 height 27
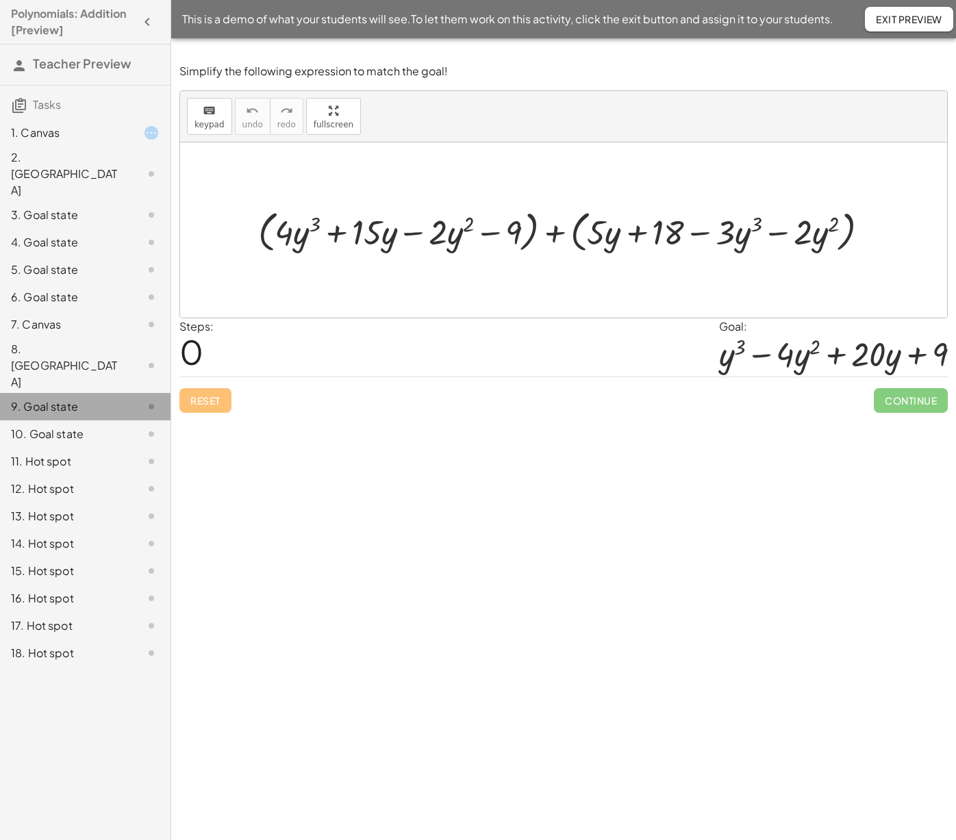
click at [85, 448] on div "11. Hot spot" at bounding box center [85, 461] width 170 height 27
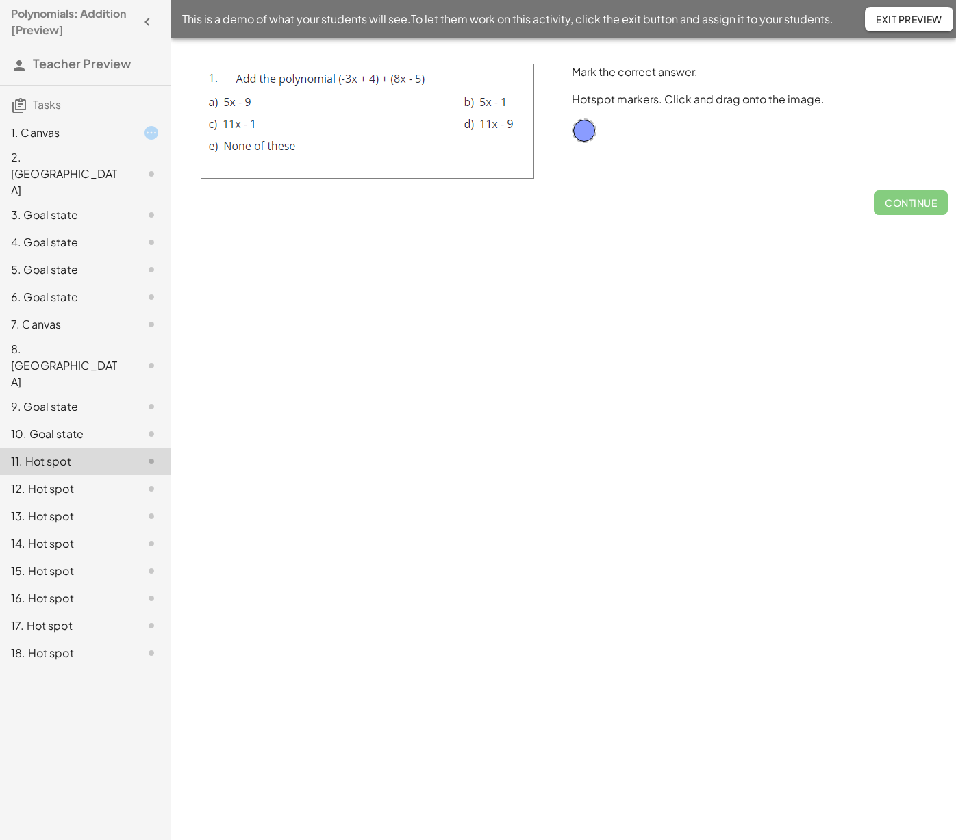
click at [886, 16] on span "Exit Preview" at bounding box center [909, 19] width 66 height 12
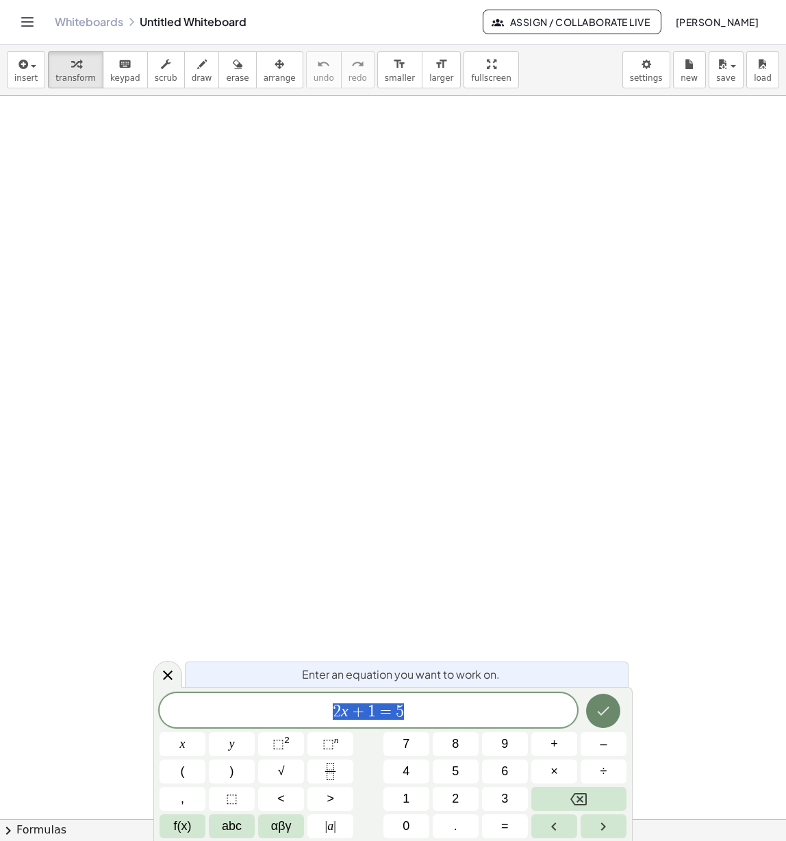
click at [602, 709] on icon "Done" at bounding box center [603, 710] width 16 height 16
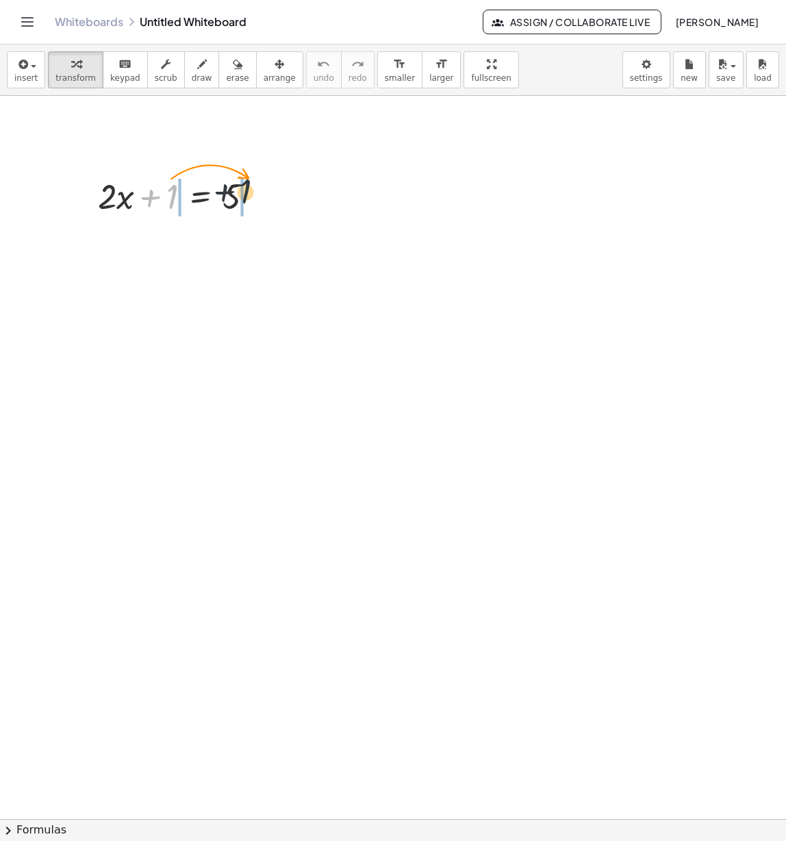
drag, startPoint x: 170, startPoint y: 191, endPoint x: 249, endPoint y: 188, distance: 79.5
click at [249, 188] on div at bounding box center [181, 195] width 181 height 47
click at [155, 242] on div at bounding box center [181, 241] width 268 height 47
